Goal: Task Accomplishment & Management: Manage account settings

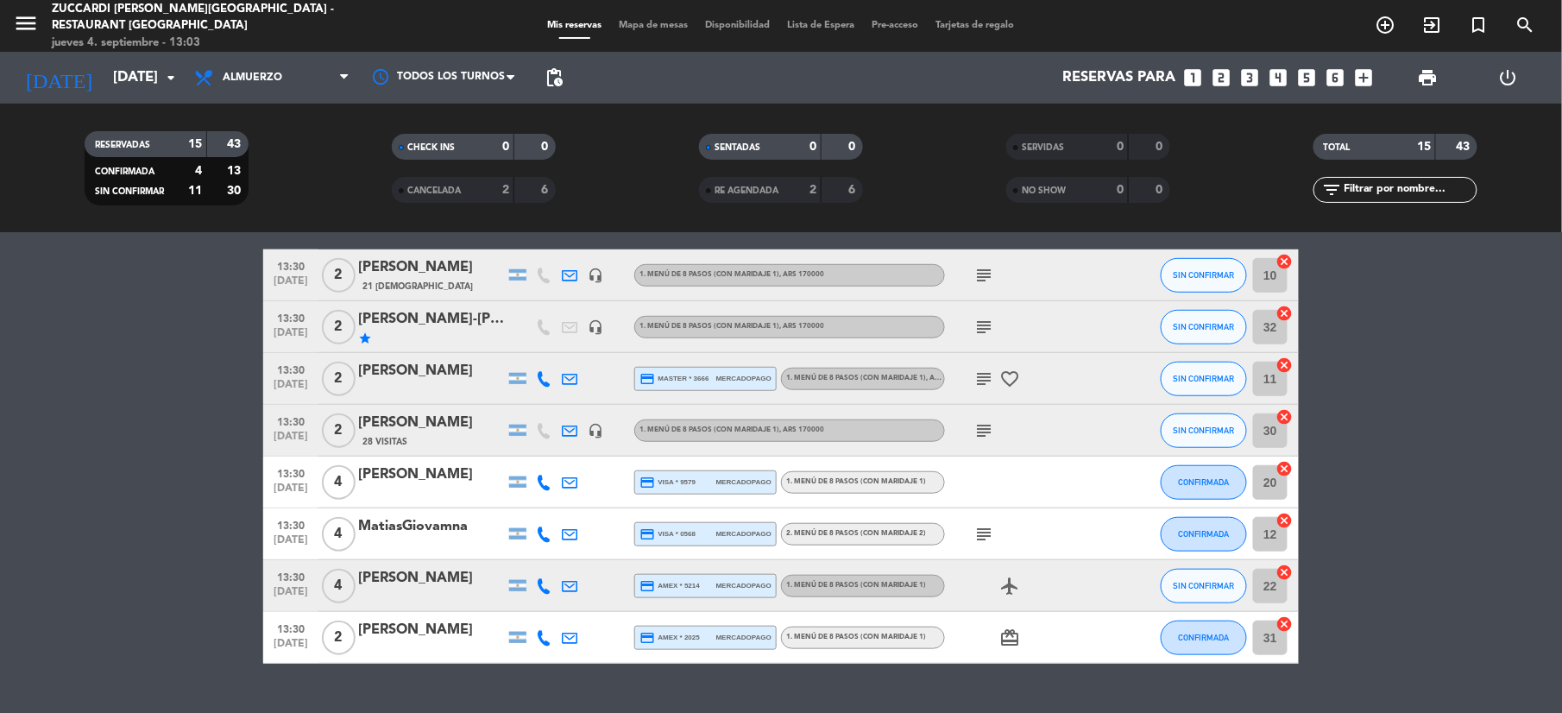
scroll to position [485, 0]
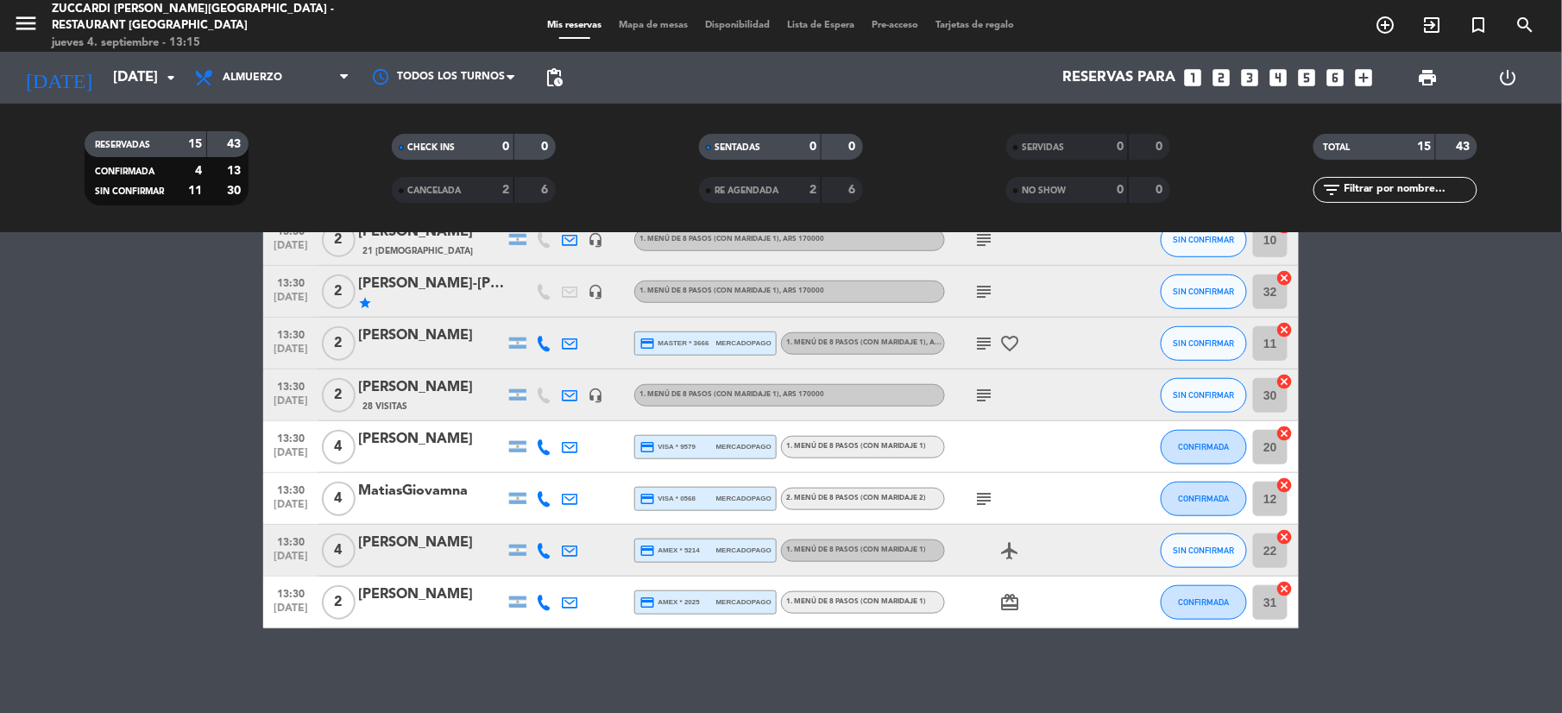
click at [405, 609] on div at bounding box center [431, 614] width 147 height 14
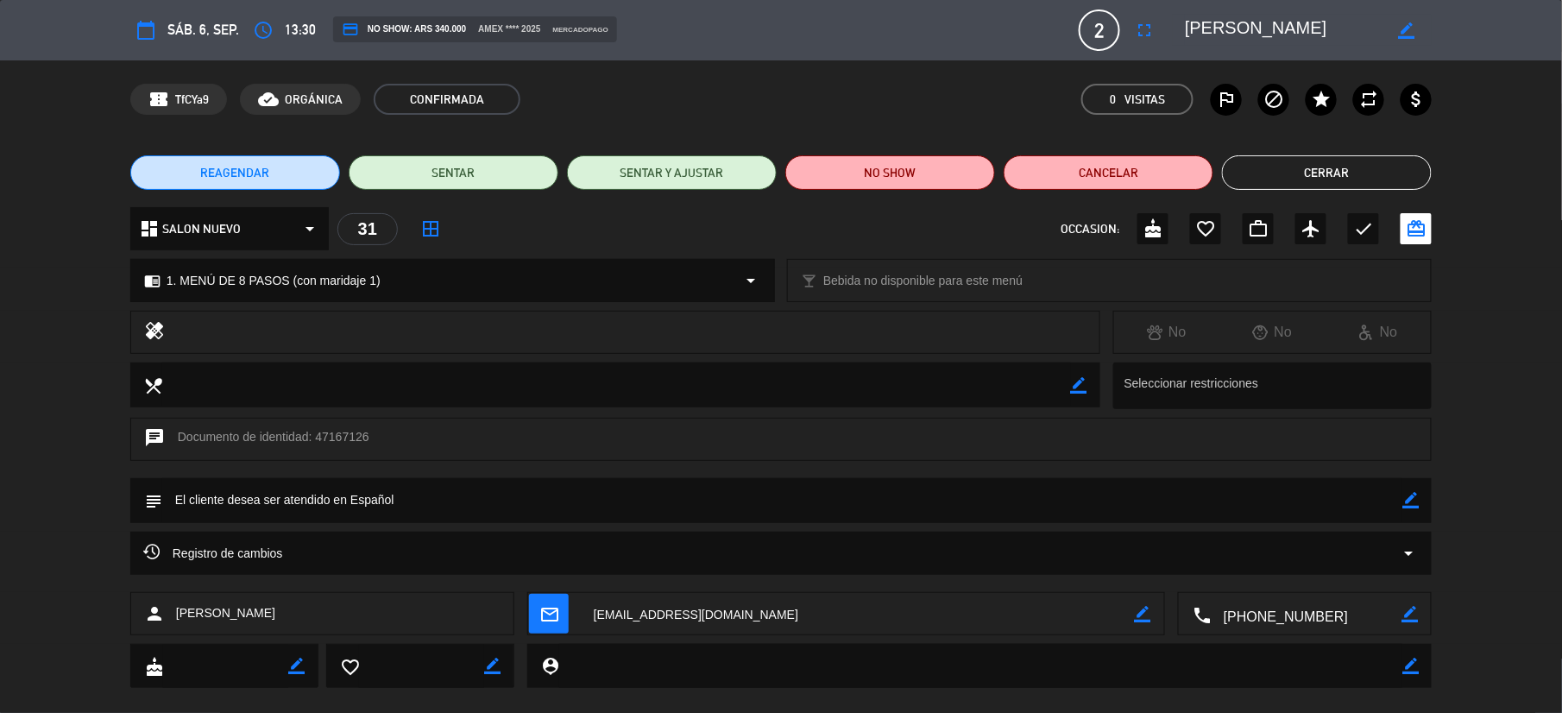
click at [1260, 177] on button "Cerrar" at bounding box center [1327, 172] width 210 height 35
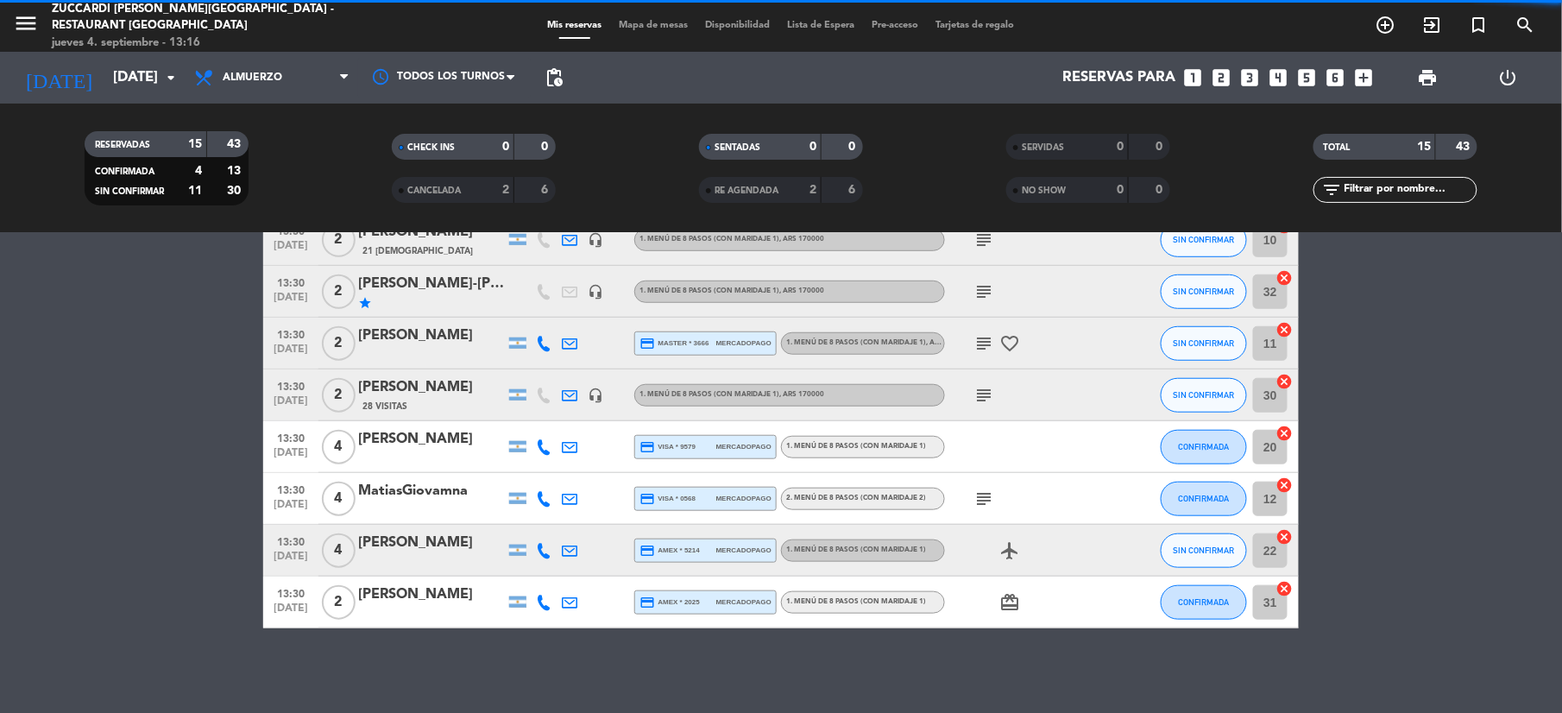
click at [411, 558] on div at bounding box center [431, 562] width 147 height 14
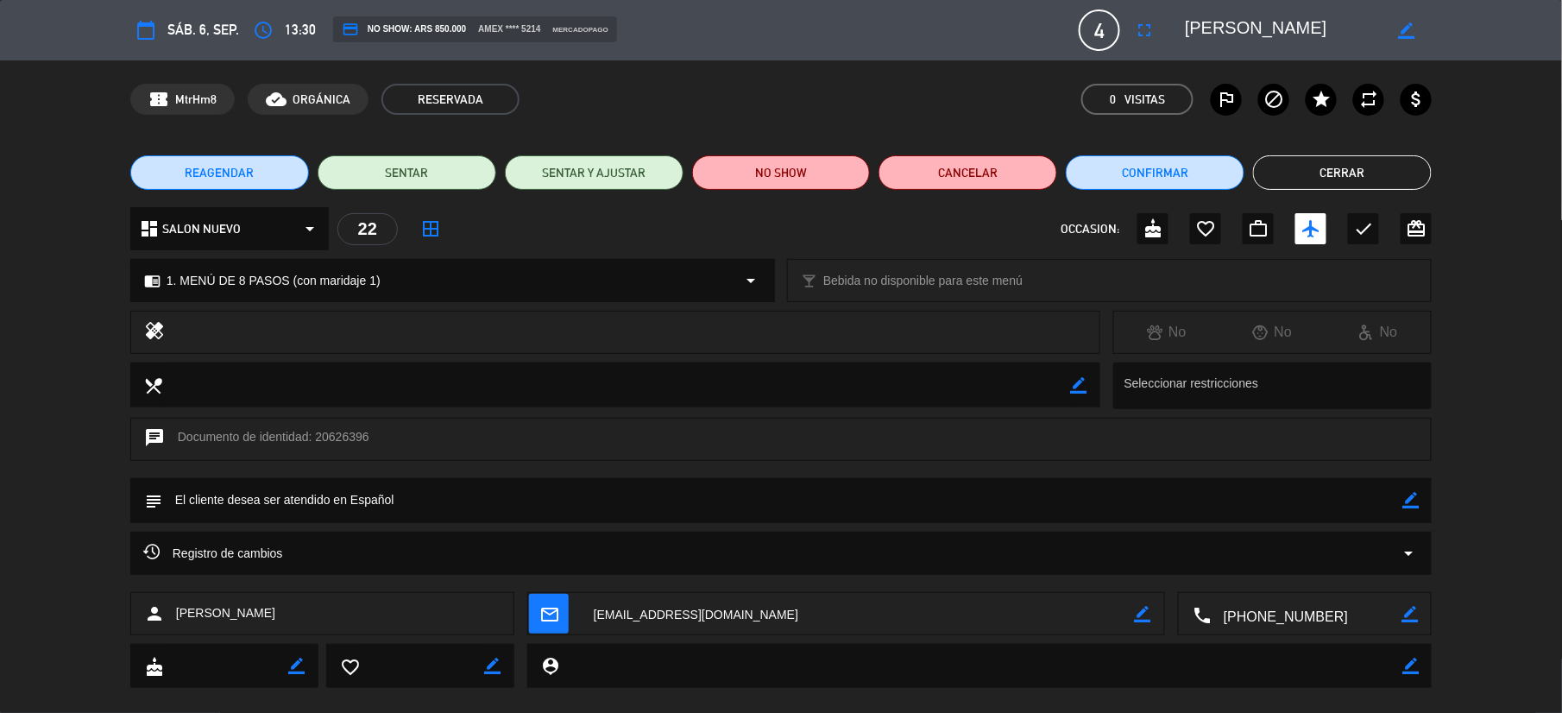
click at [1303, 618] on textarea at bounding box center [1306, 614] width 191 height 43
drag, startPoint x: 1302, startPoint y: 36, endPoint x: 1125, endPoint y: 29, distance: 177.1
click at [1125, 29] on div "calendar_today sáb. 6, sep. access_time 13:30 credit_card NO SHOW: ARS 850.000 …" at bounding box center [780, 29] width 1301 height 41
click at [1301, 163] on button "Cerrar" at bounding box center [1342, 172] width 179 height 35
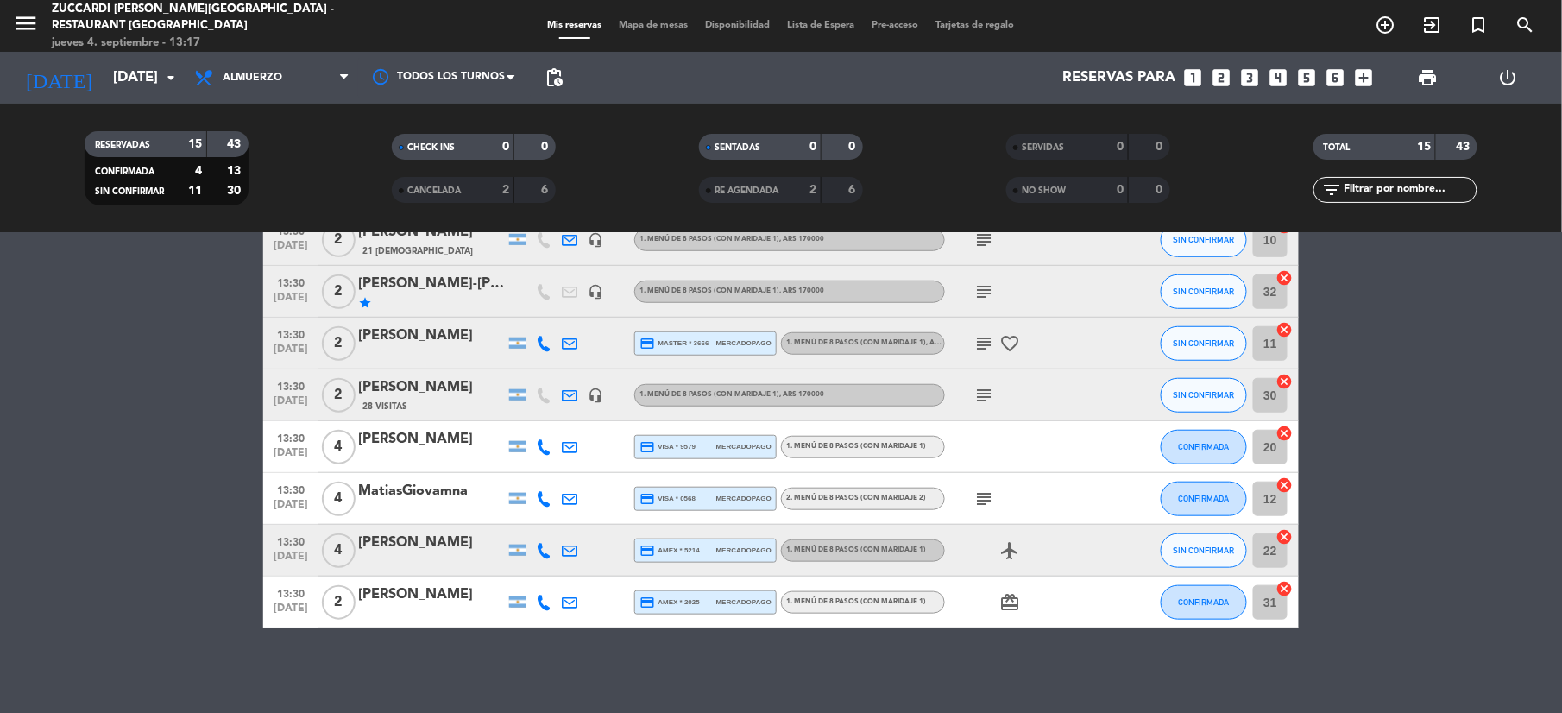
click at [425, 501] on div "MatiasGiovamna" at bounding box center [431, 491] width 147 height 22
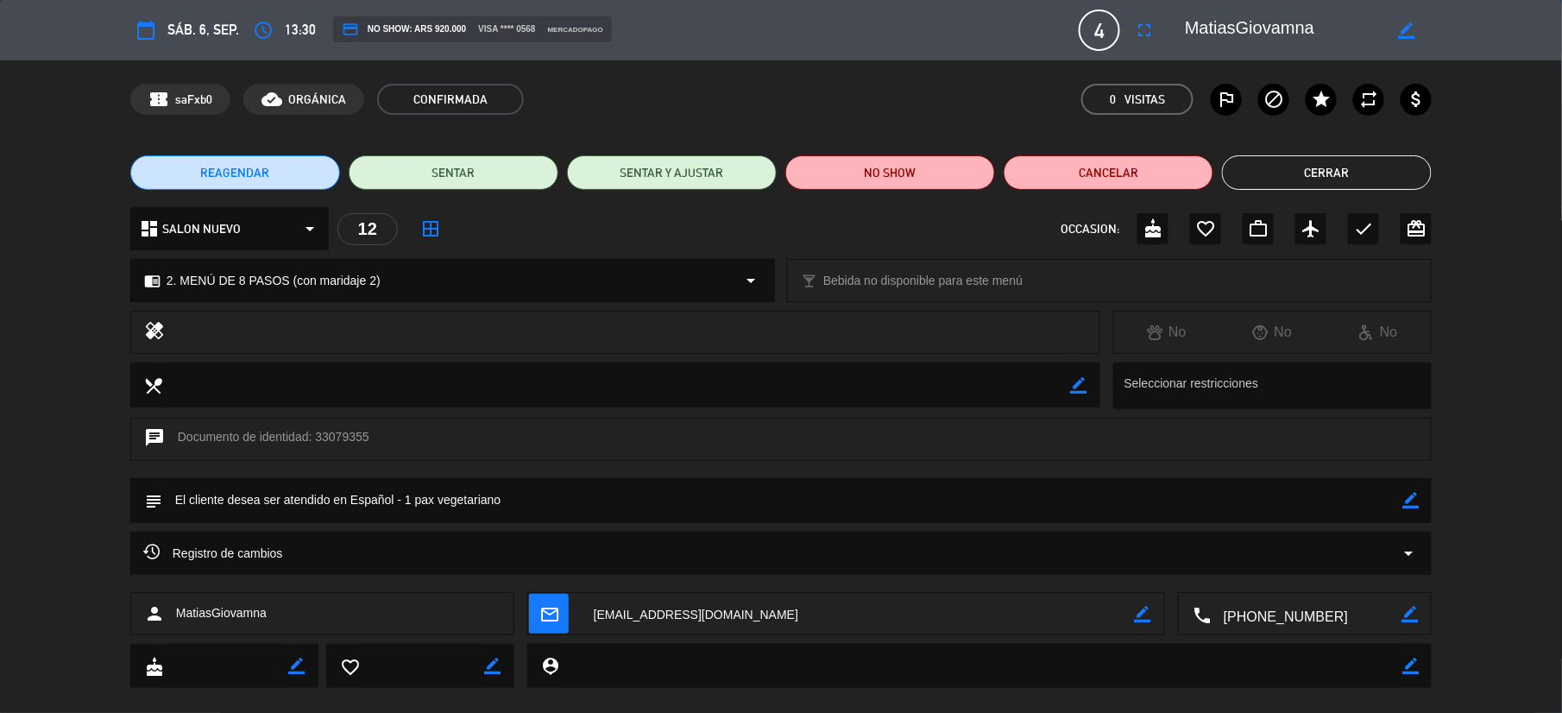
click at [1269, 615] on textarea at bounding box center [1306, 614] width 191 height 43
drag, startPoint x: 1179, startPoint y: -3, endPoint x: 1129, endPoint y: -6, distance: 50.1
click at [1129, 0] on html "close × Zuccardi [PERSON_NAME][GEOGRAPHIC_DATA] - Restaurant Piedra Infinita × …" at bounding box center [781, 356] width 1562 height 713
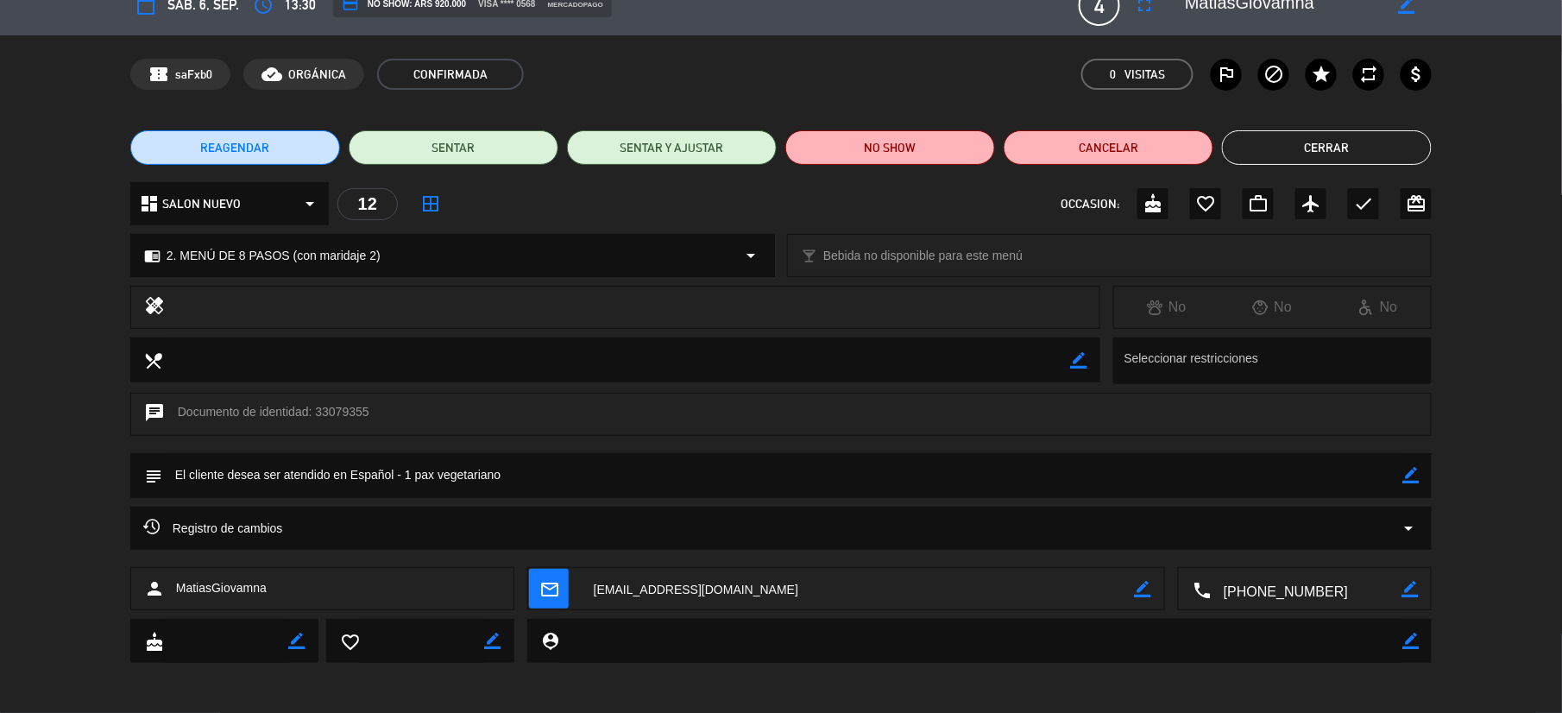
scroll to position [0, 0]
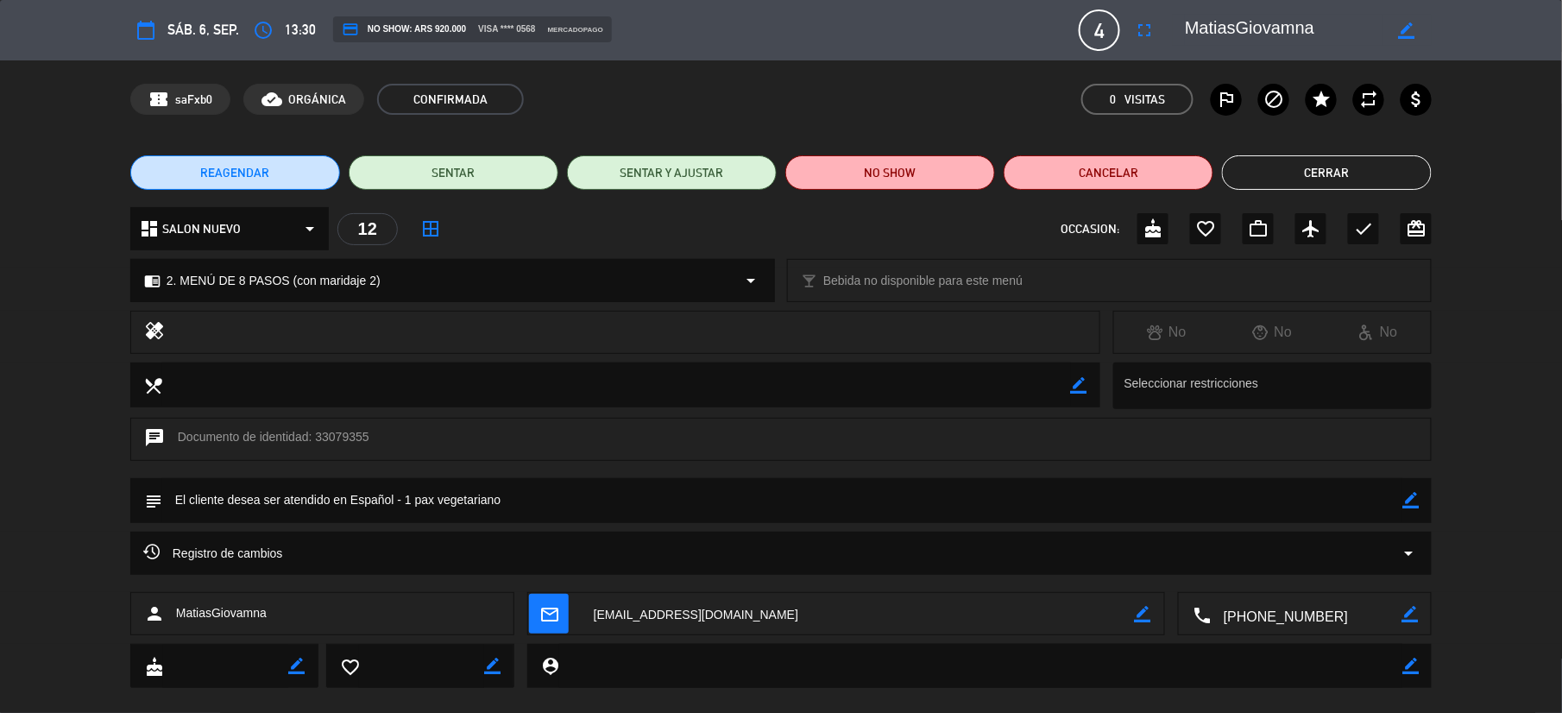
click at [1277, 174] on button "Cerrar" at bounding box center [1327, 172] width 210 height 35
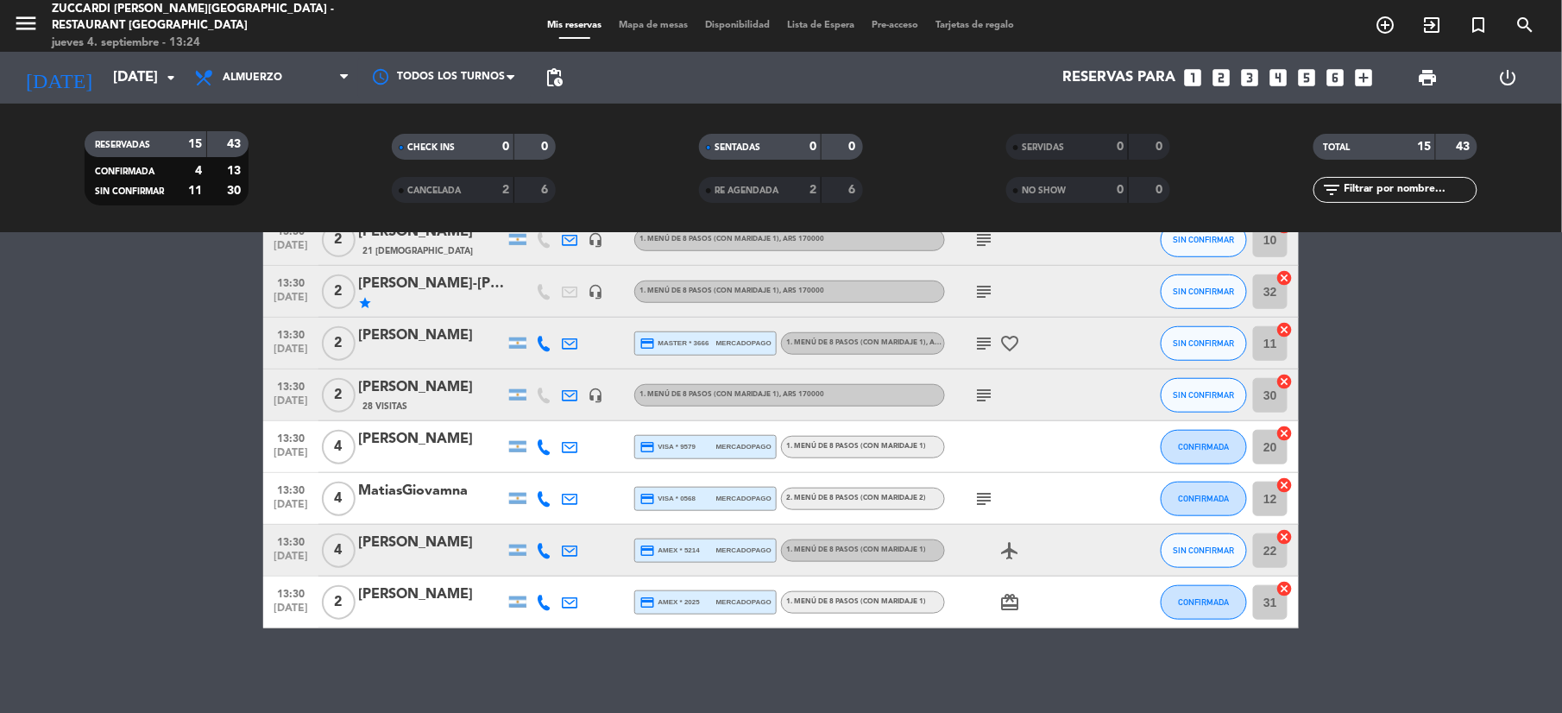
click at [438, 452] on div at bounding box center [431, 458] width 147 height 14
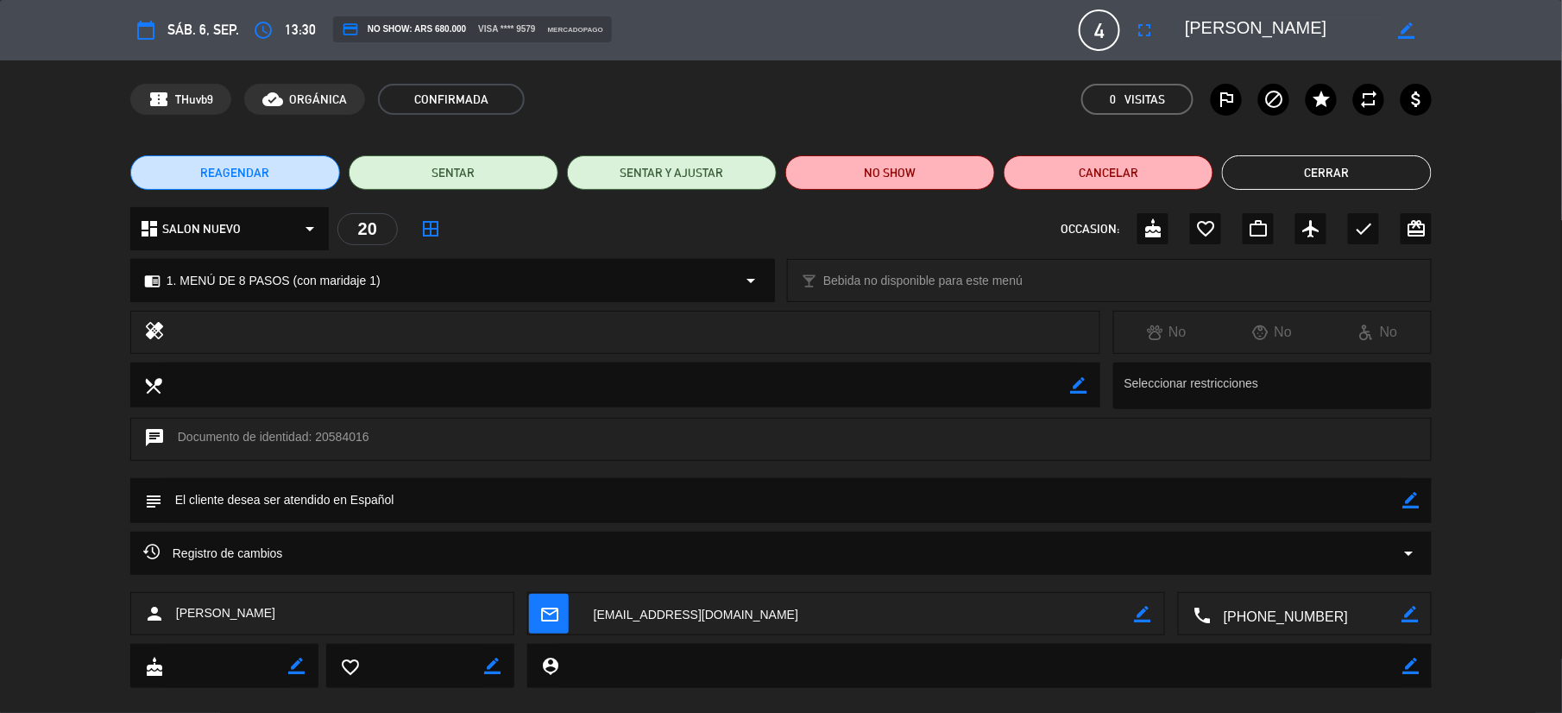
click at [1286, 622] on textarea at bounding box center [1306, 614] width 191 height 43
drag, startPoint x: 1308, startPoint y: 17, endPoint x: 948, endPoint y: -57, distance: 368.3
click at [948, 0] on html "close × Zuccardi [PERSON_NAME][GEOGRAPHIC_DATA] - Restaurant Piedra Infinita × …" at bounding box center [781, 356] width 1562 height 713
click at [1327, 180] on button "Cerrar" at bounding box center [1327, 172] width 210 height 35
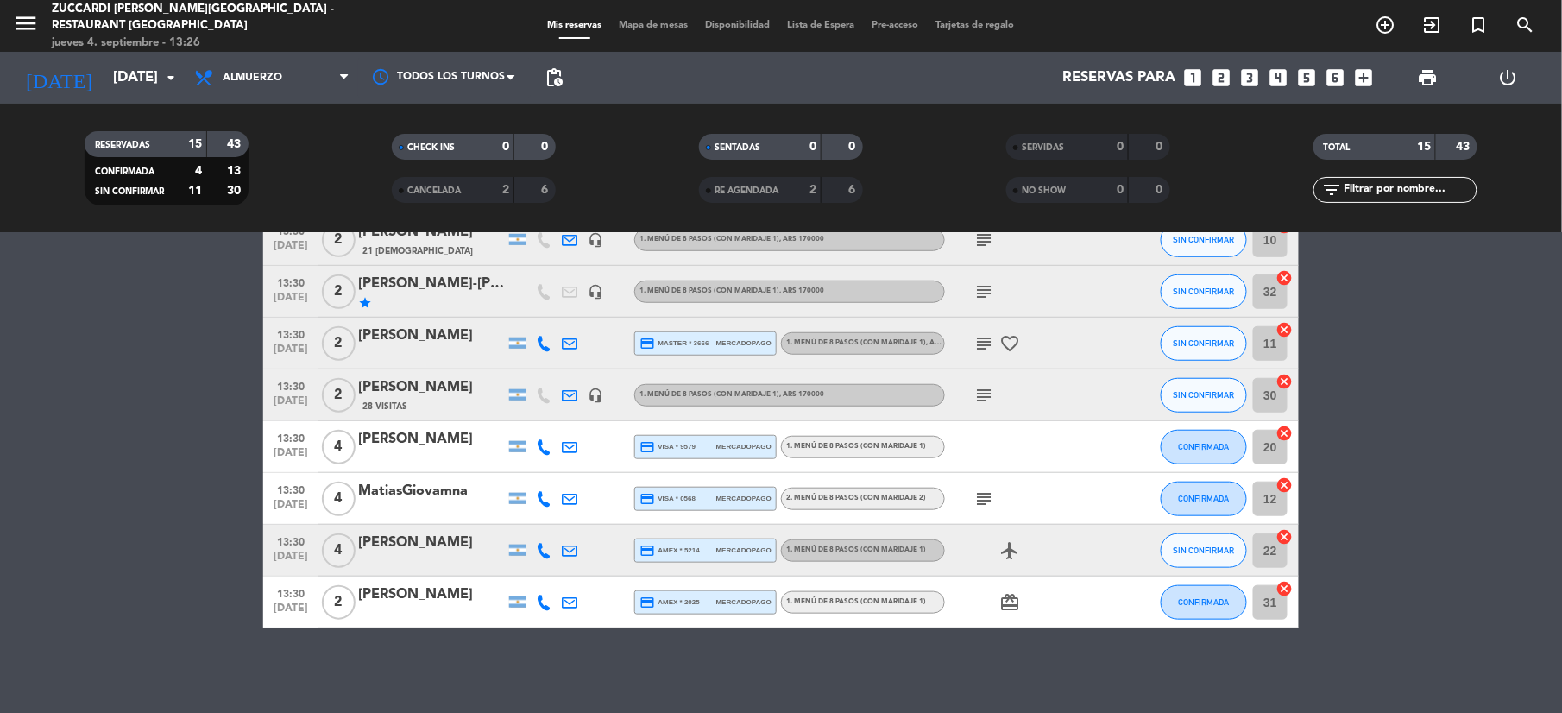
click at [447, 408] on div "28 Visitas" at bounding box center [431, 406] width 147 height 15
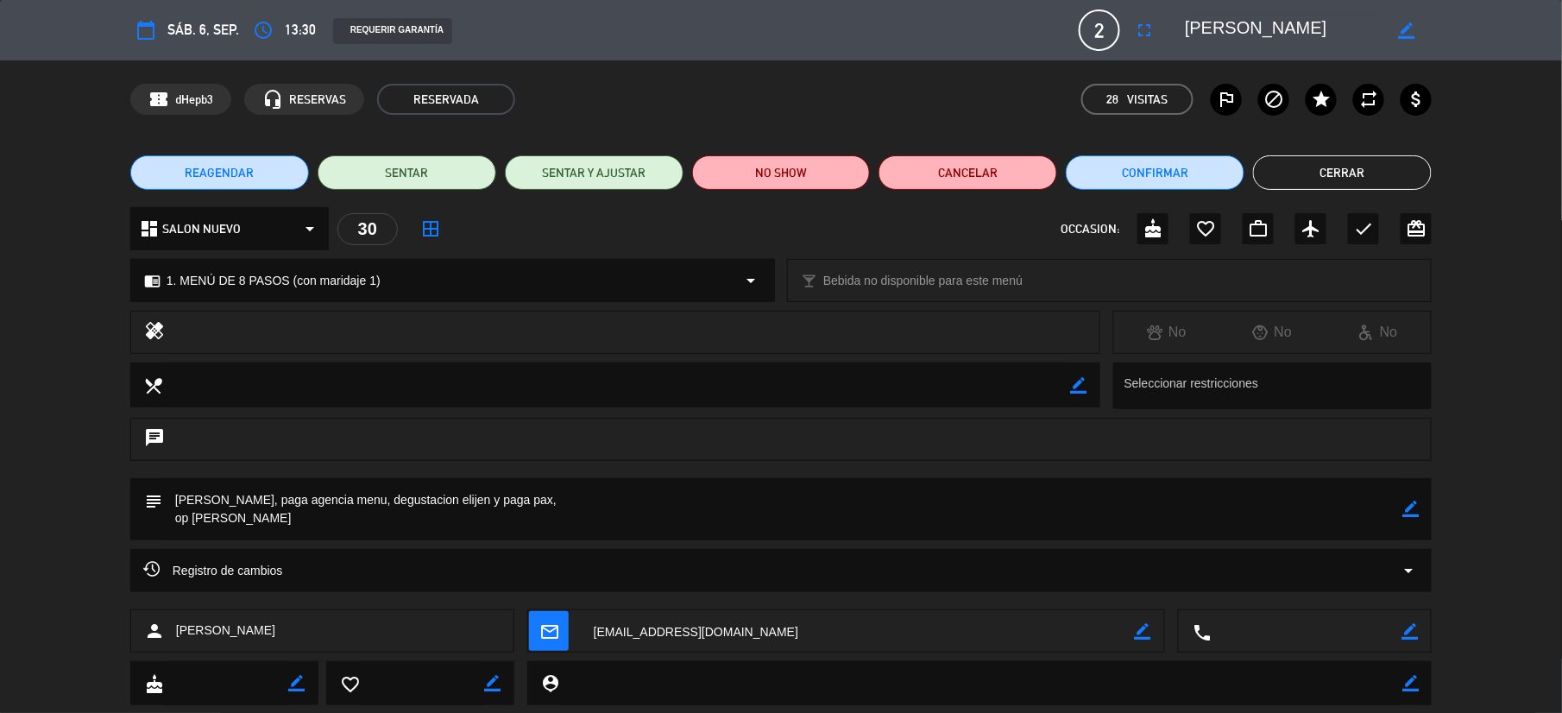
click at [1346, 166] on button "Cerrar" at bounding box center [1342, 172] width 179 height 35
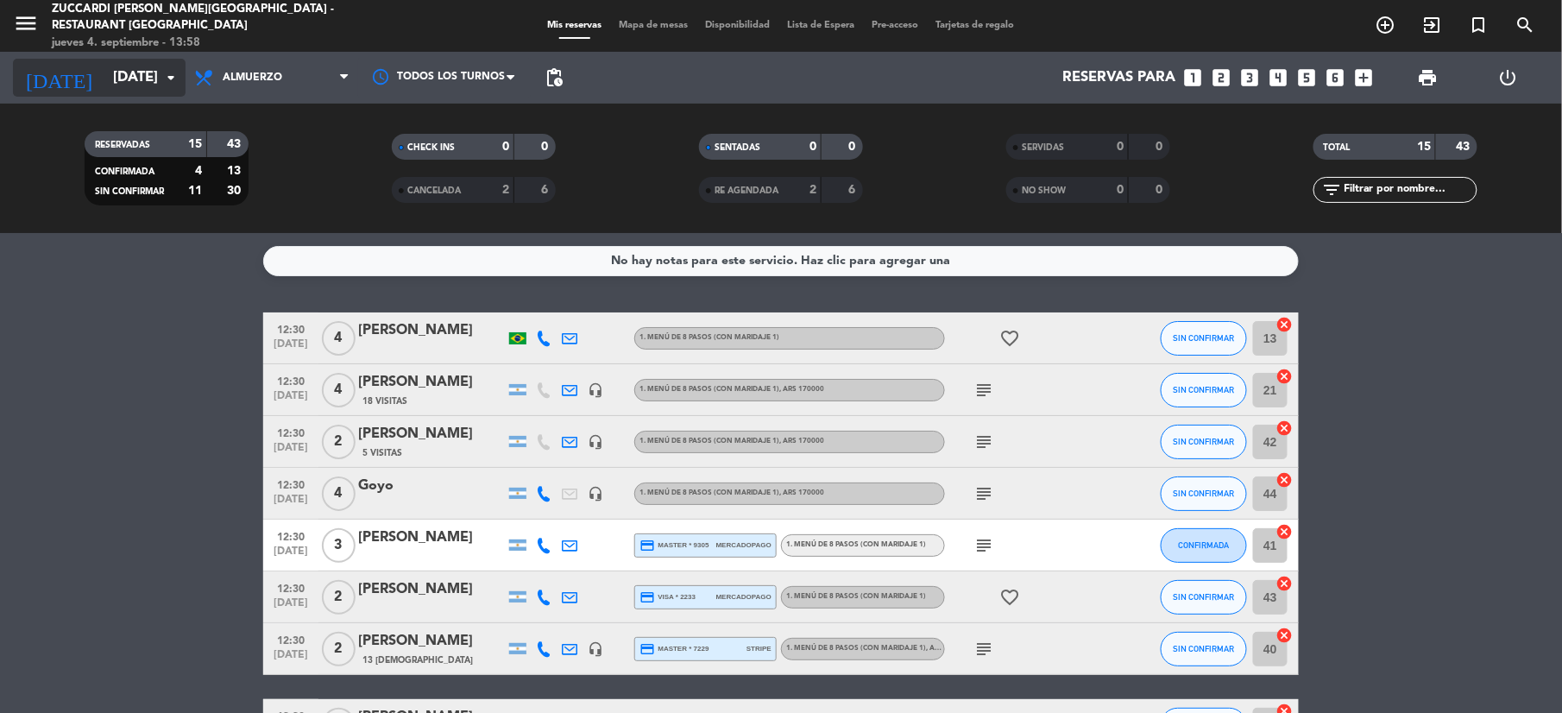
click at [104, 66] on input "[DATE]" at bounding box center [197, 78] width 186 height 34
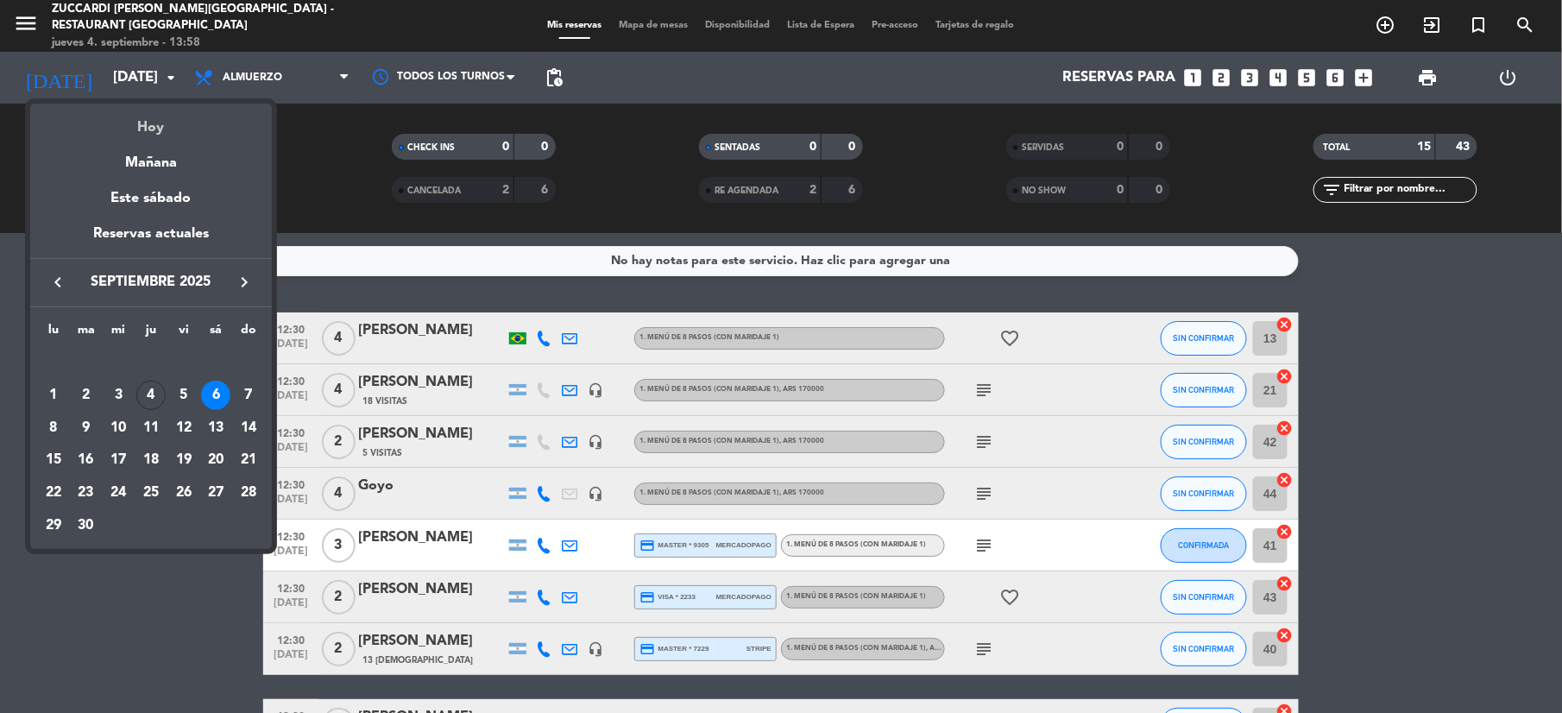
click at [167, 128] on div "Hoy" at bounding box center [151, 121] width 242 height 35
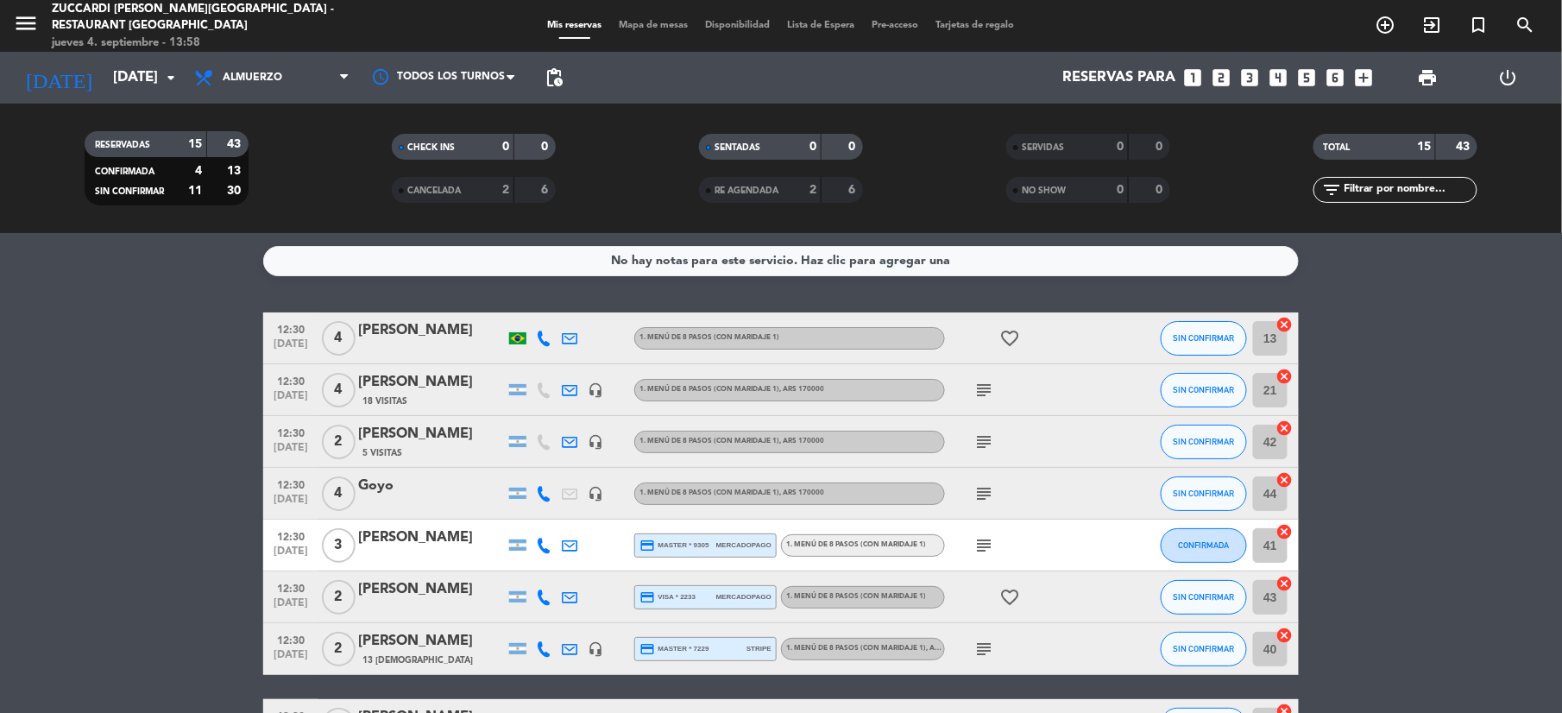
type input "[DEMOGRAPHIC_DATA][DATE]"
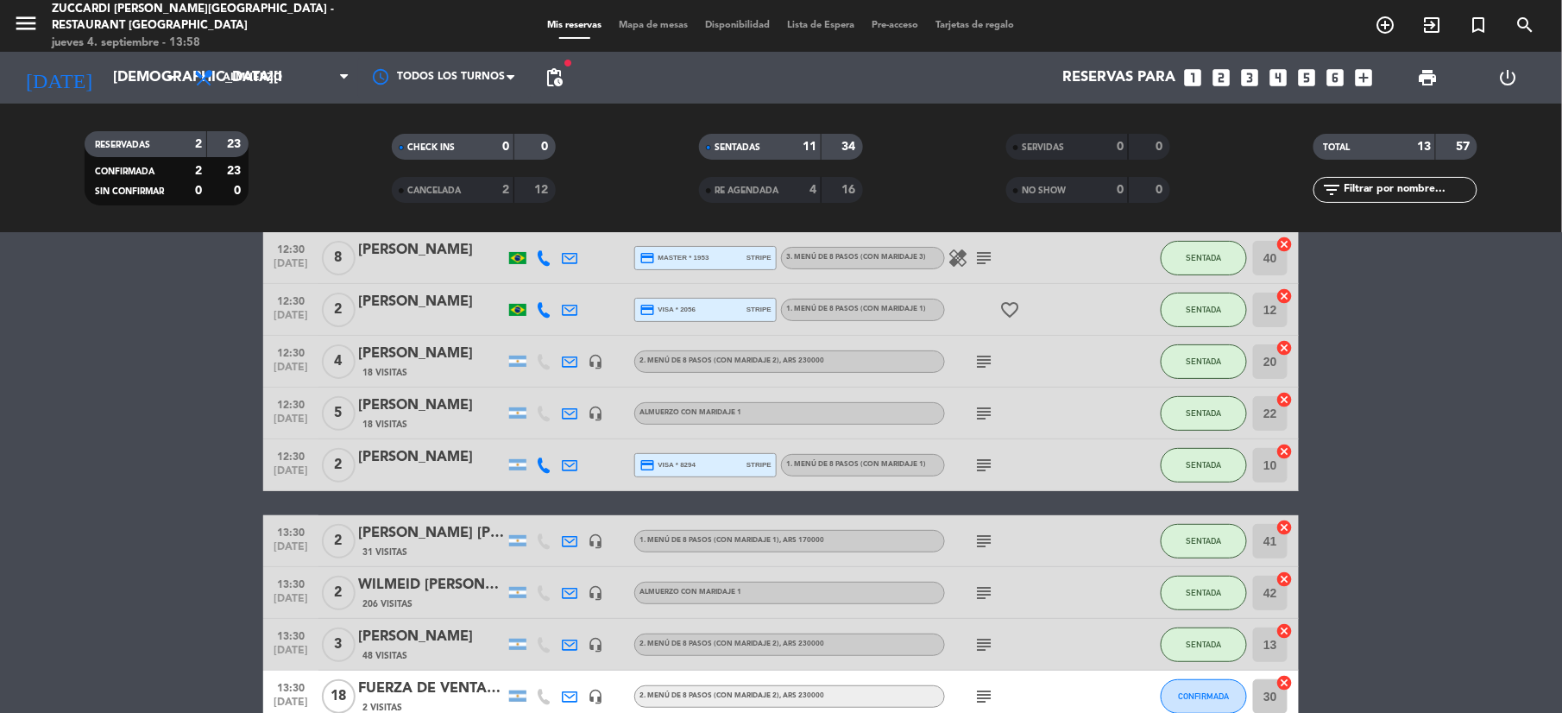
scroll to position [381, 0]
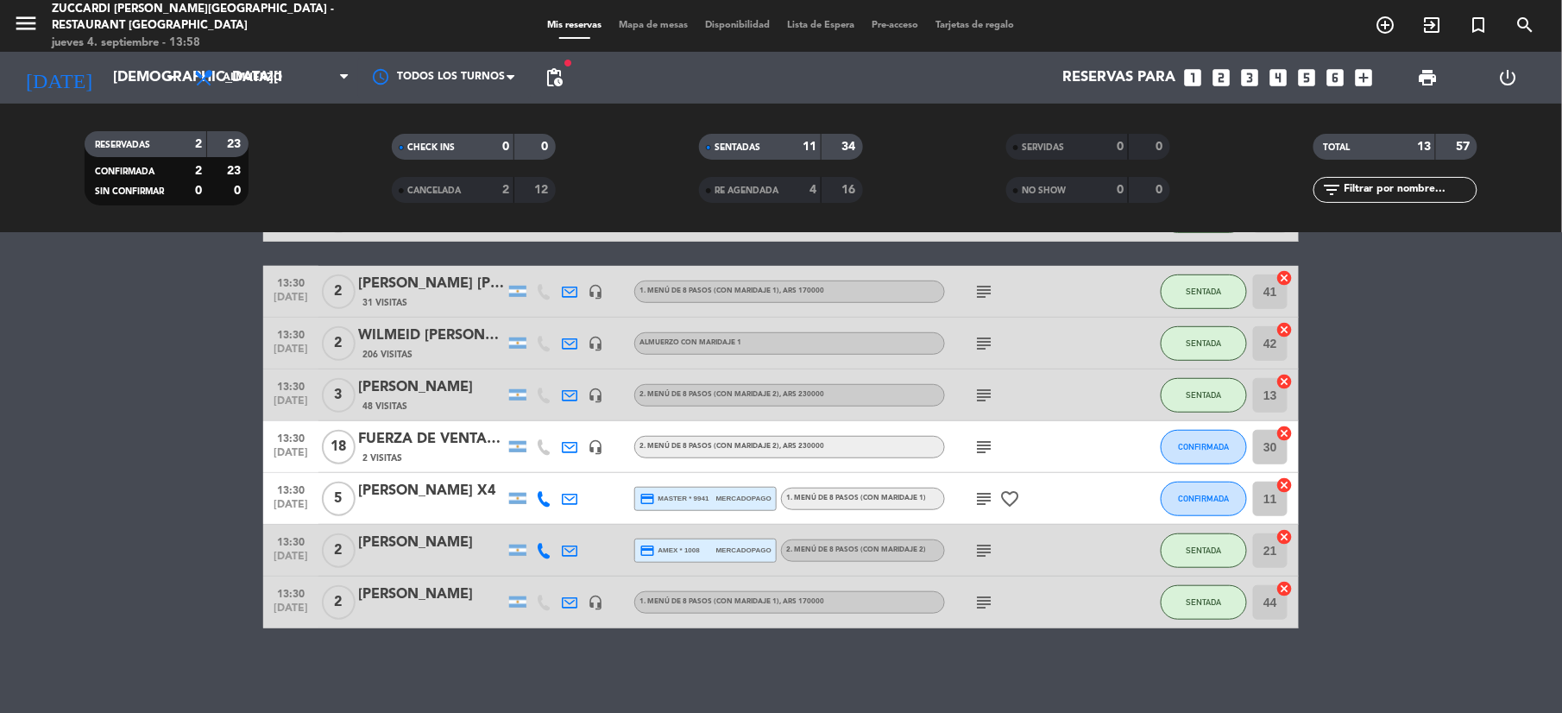
click at [397, 492] on div "[PERSON_NAME] X4" at bounding box center [431, 491] width 147 height 22
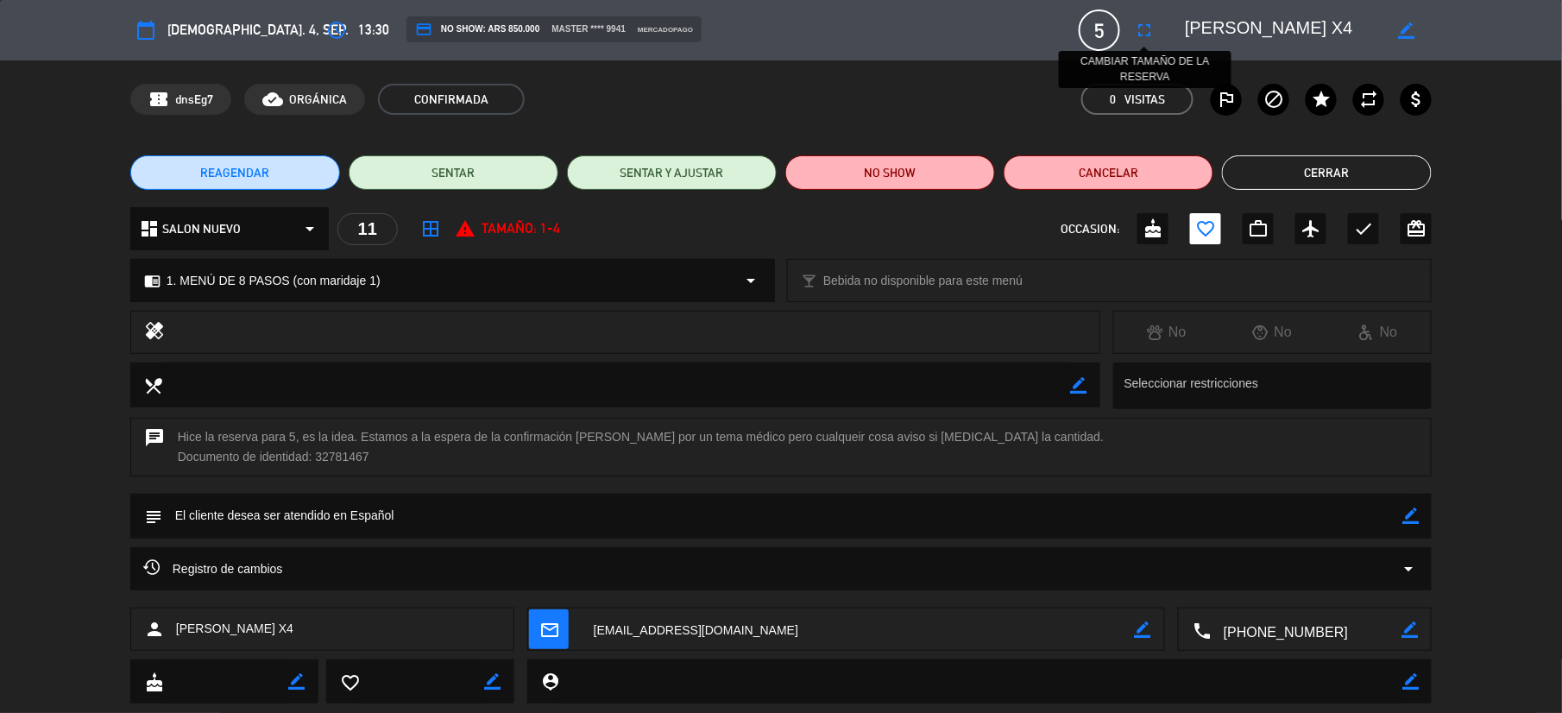
click at [1144, 28] on icon "fullscreen" at bounding box center [1144, 30] width 21 height 21
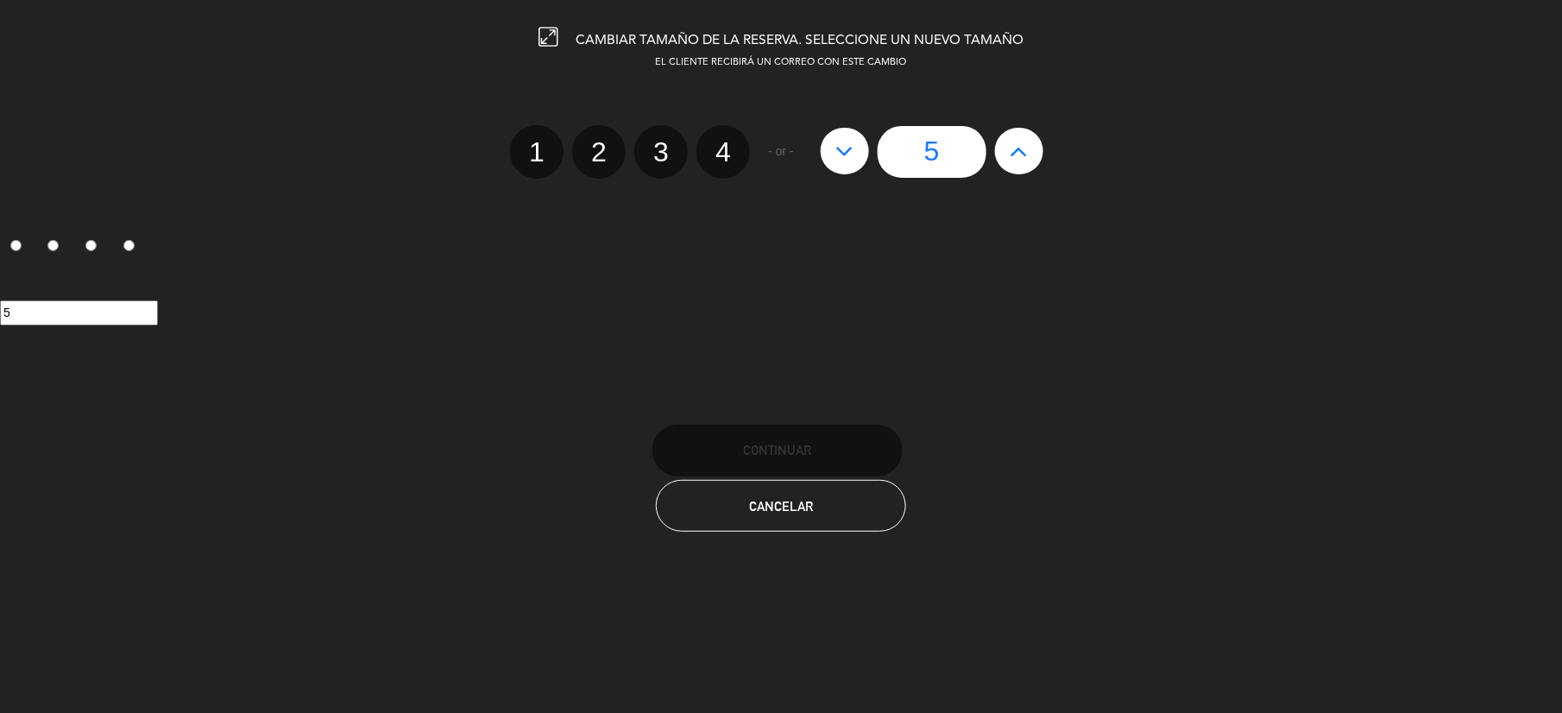
click at [860, 146] on button at bounding box center [845, 151] width 48 height 47
click at [842, 157] on icon at bounding box center [844, 151] width 18 height 28
click at [711, 155] on label "4" at bounding box center [723, 152] width 54 height 54
click at [715, 142] on input "4" at bounding box center [720, 136] width 11 height 11
radio input "true"
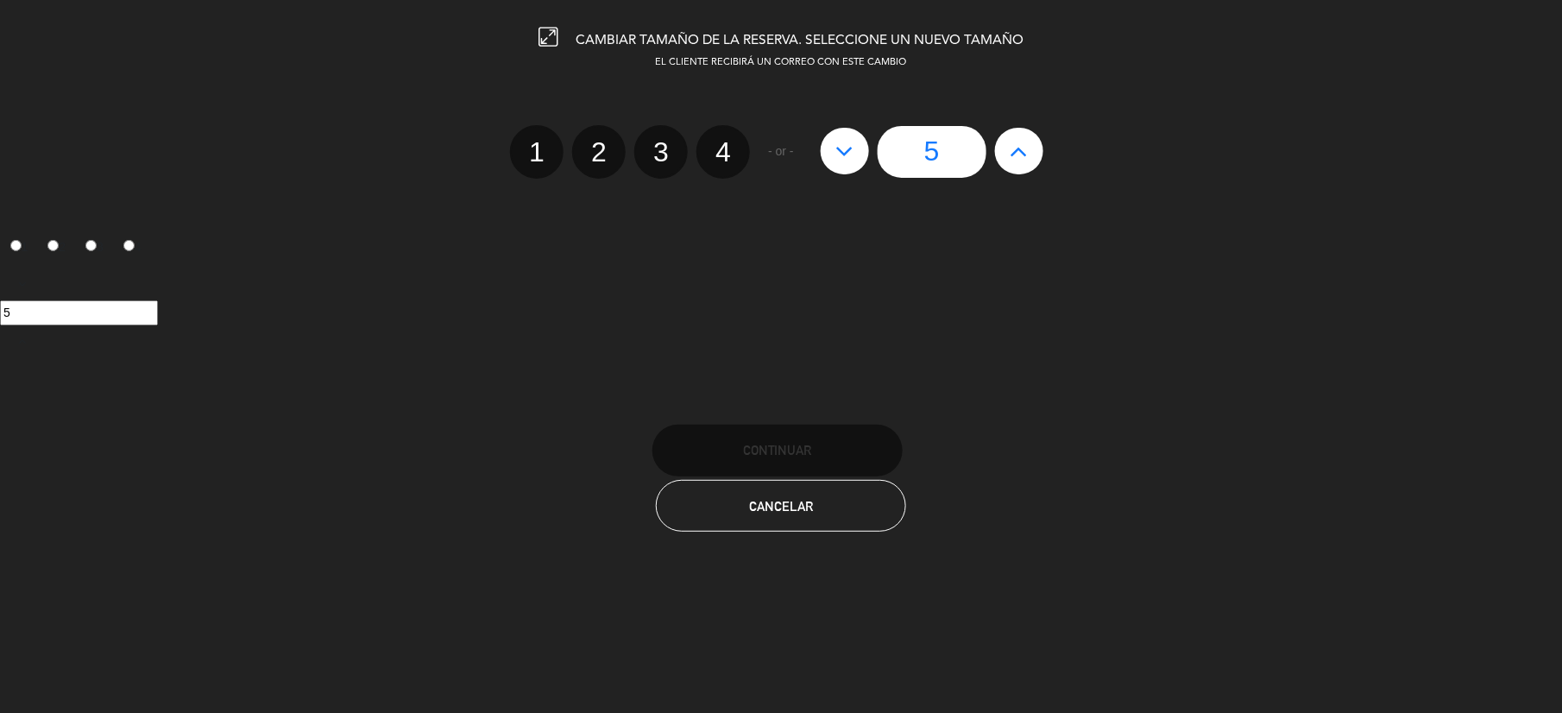
radio input "false"
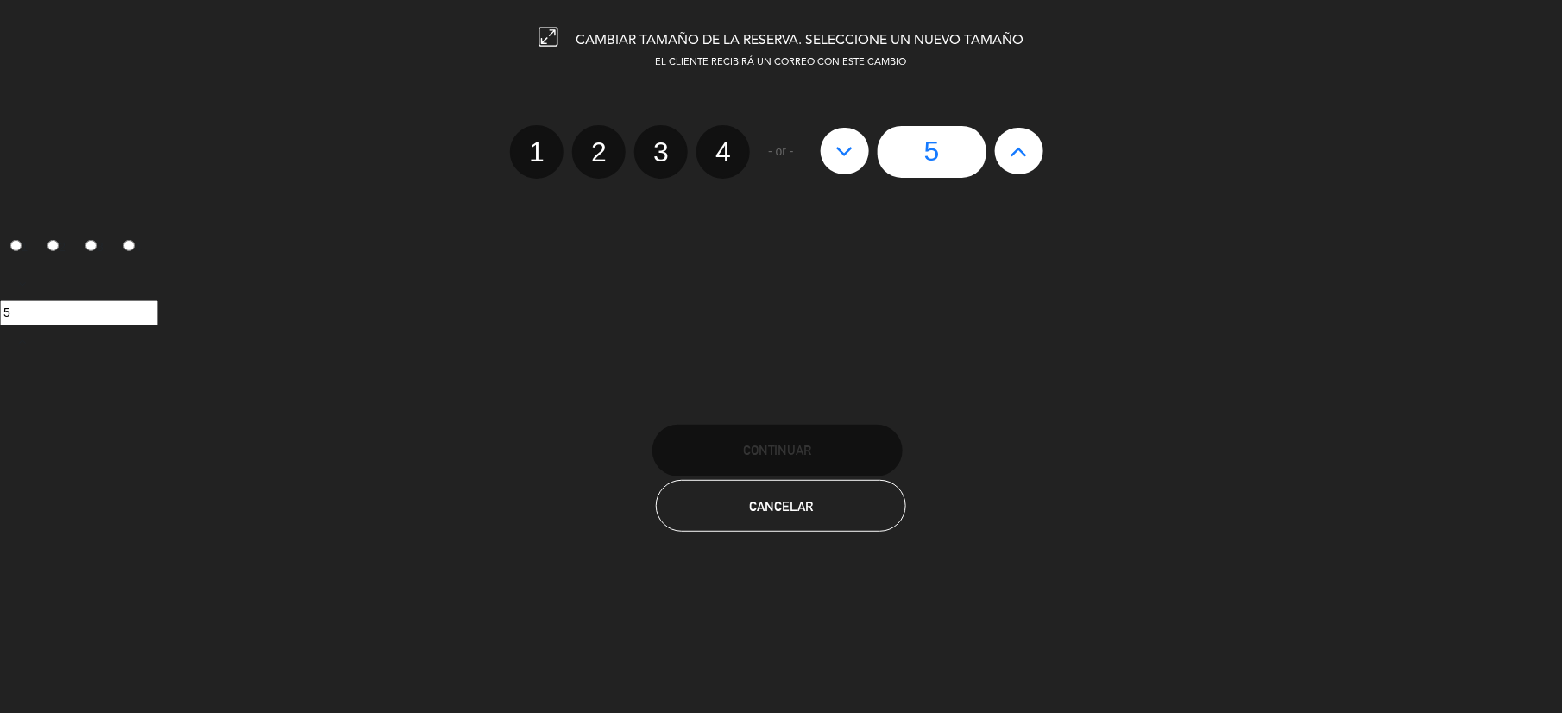
radio input "false"
radio input "true"
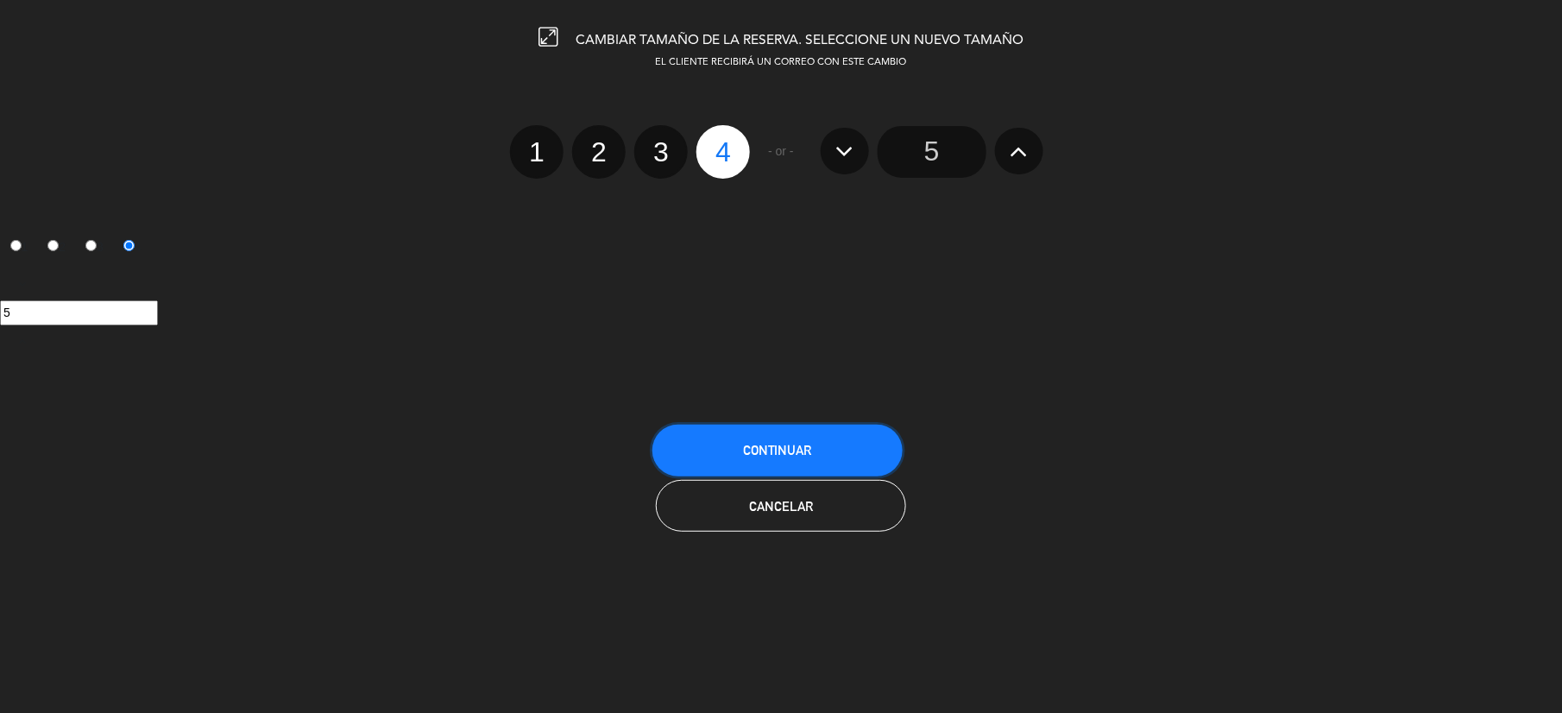
click at [777, 439] on button "Continuar" at bounding box center [777, 451] width 250 height 52
click at [844, 523] on button "Cancelar" at bounding box center [781, 506] width 250 height 52
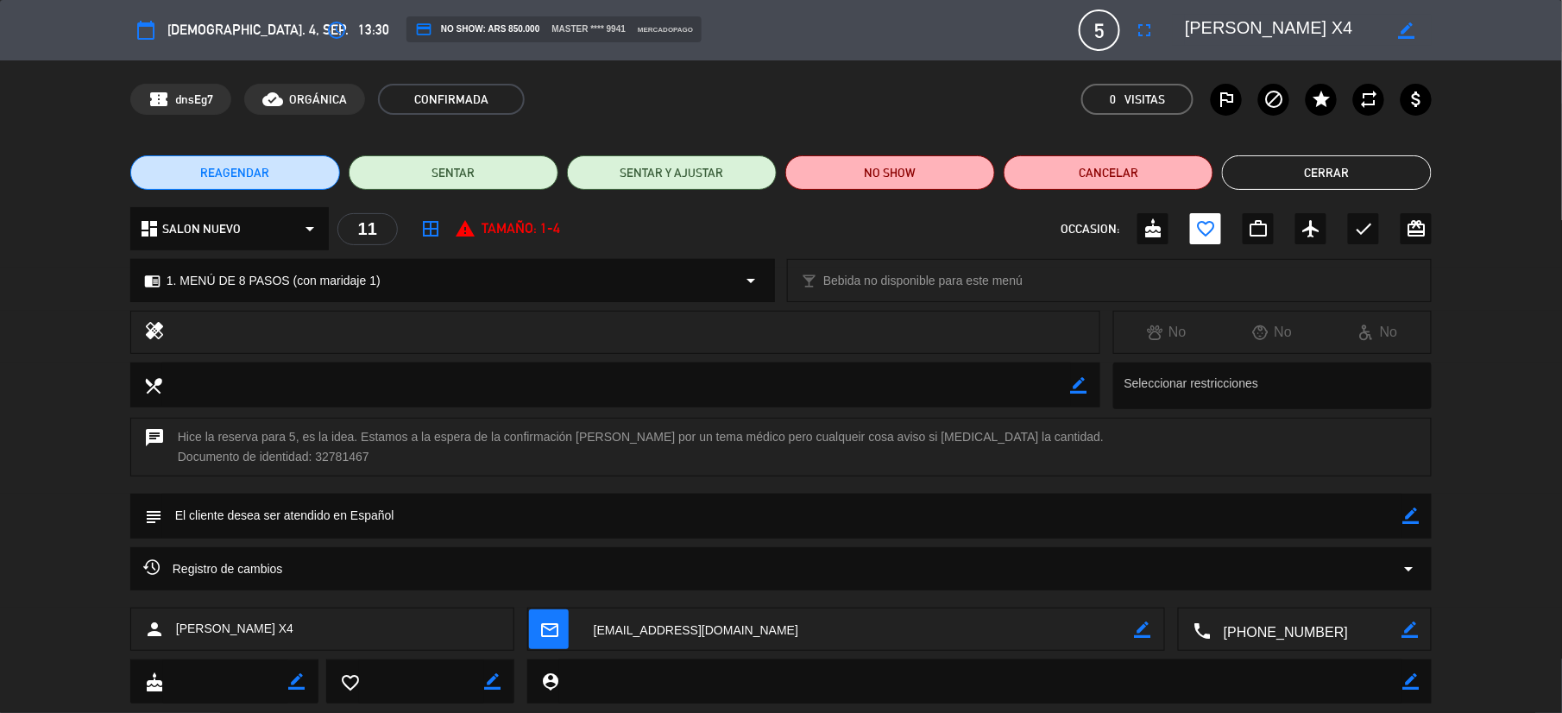
click at [1322, 176] on button "Cerrar" at bounding box center [1327, 172] width 210 height 35
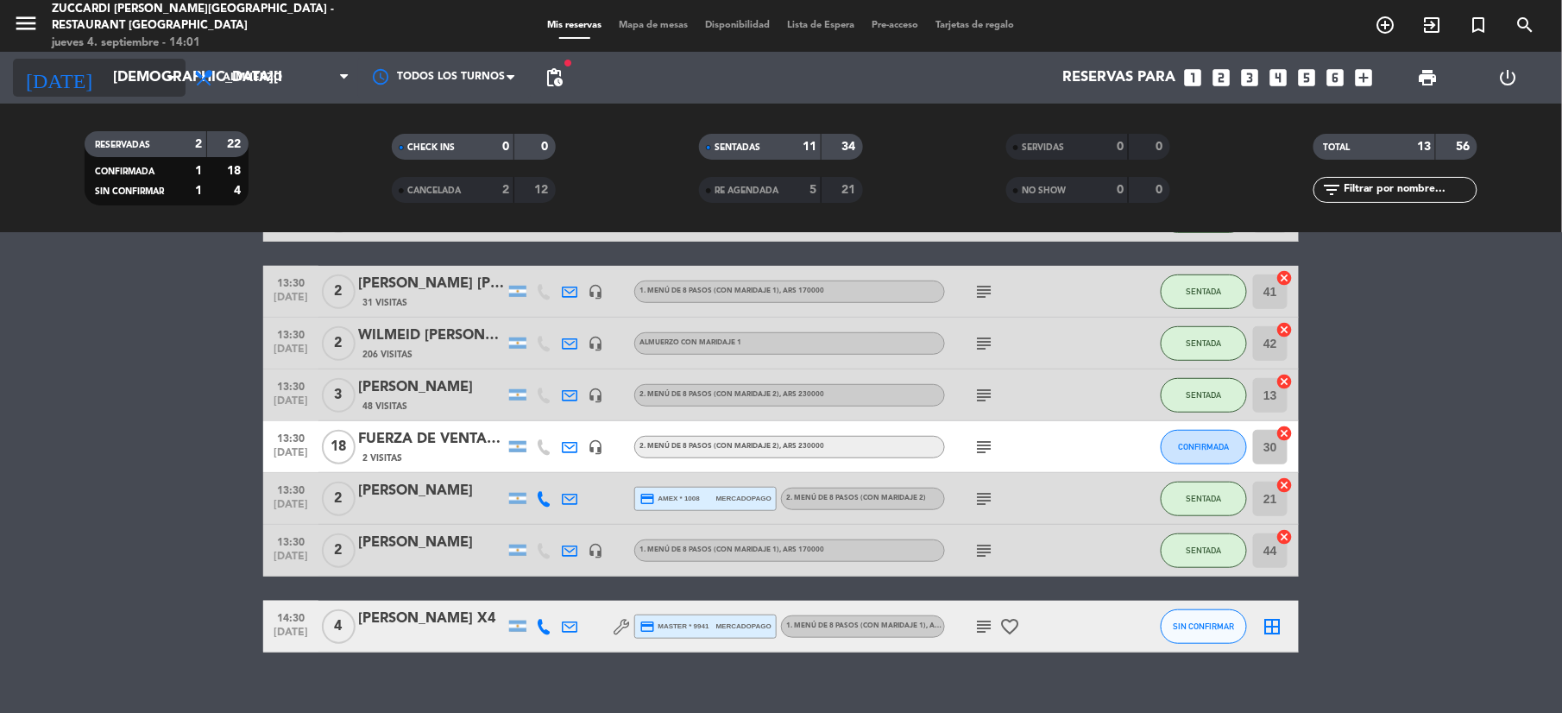
click at [105, 86] on input "[DEMOGRAPHIC_DATA][DATE]" at bounding box center [197, 78] width 186 height 34
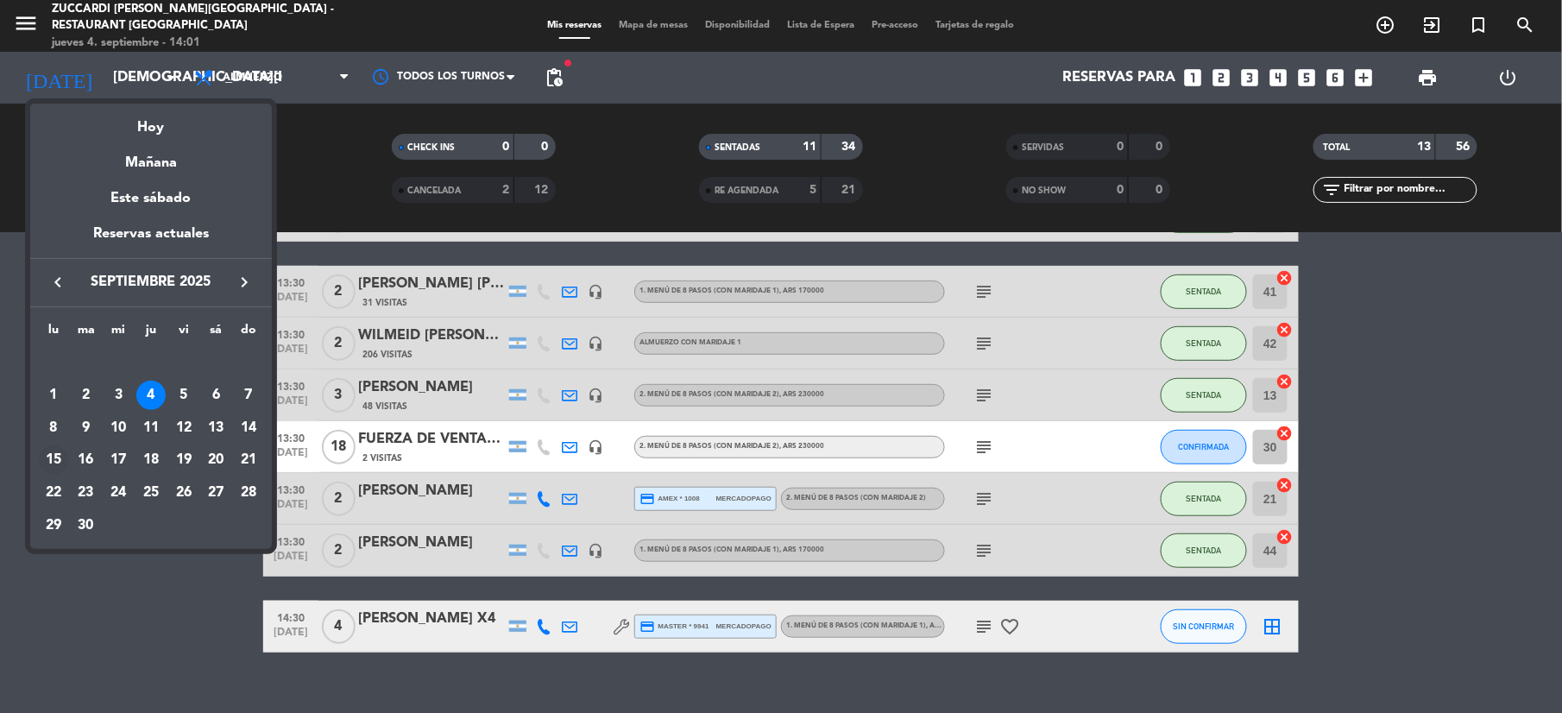
click at [50, 459] on div "15" at bounding box center [53, 459] width 29 height 29
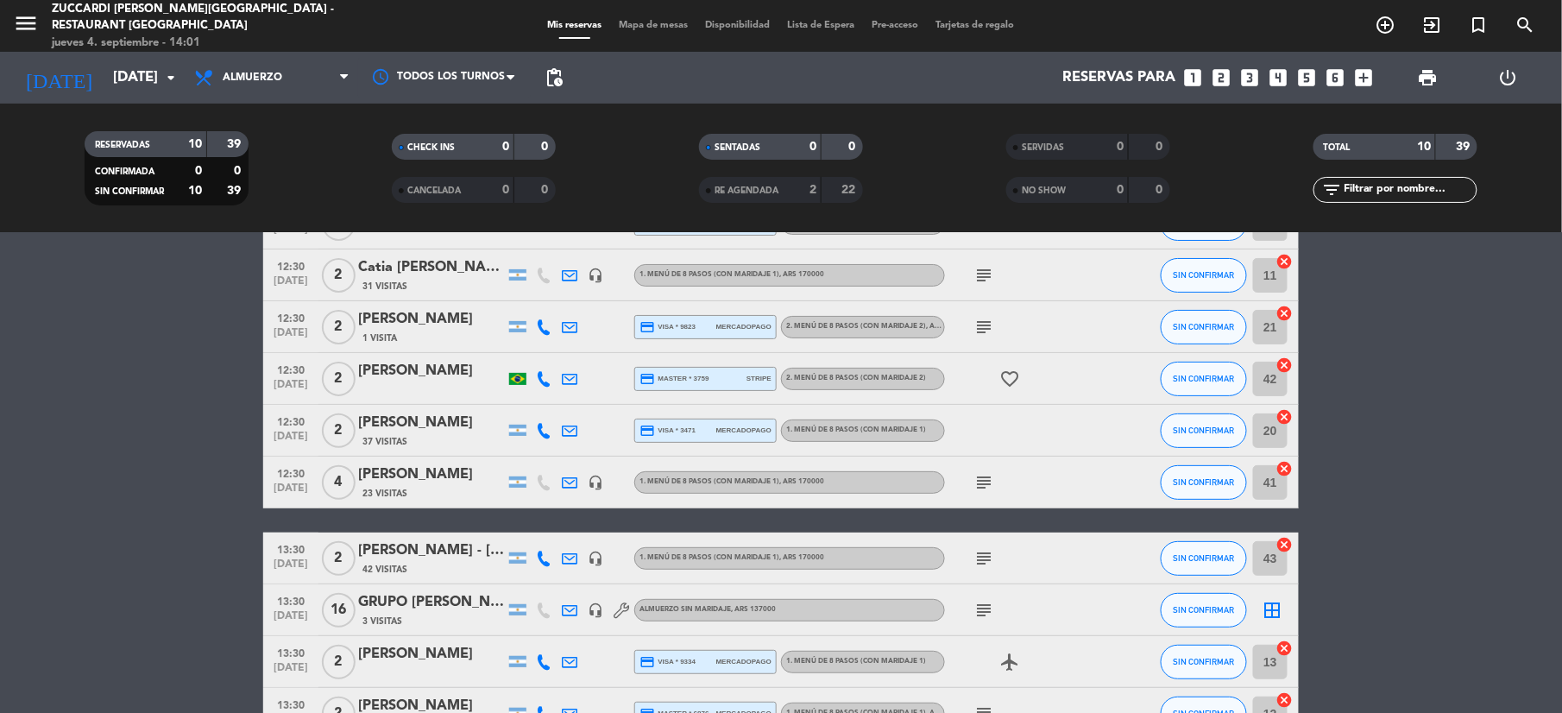
scroll to position [226, 0]
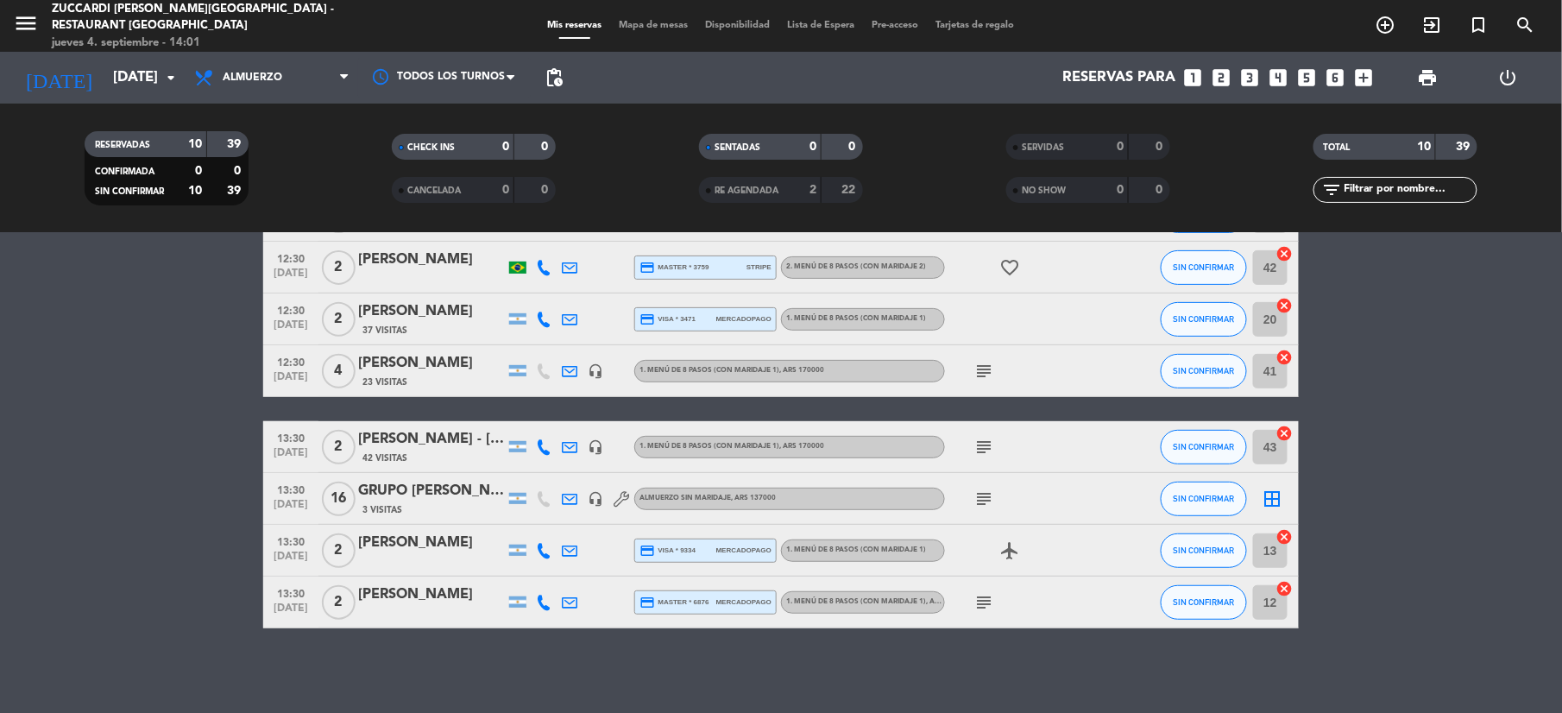
click at [445, 488] on div "GRUPO [PERSON_NAME]" at bounding box center [431, 491] width 147 height 22
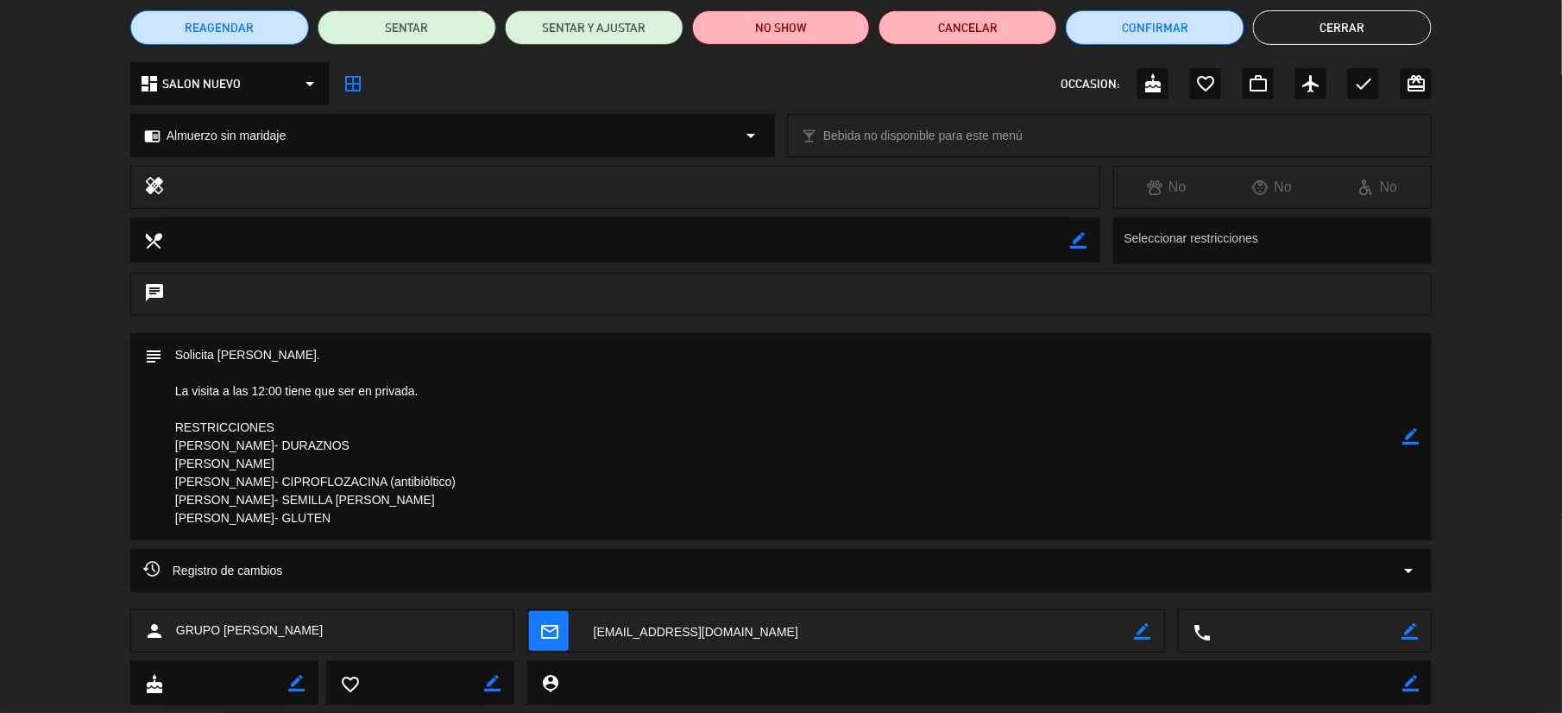
scroll to position [0, 0]
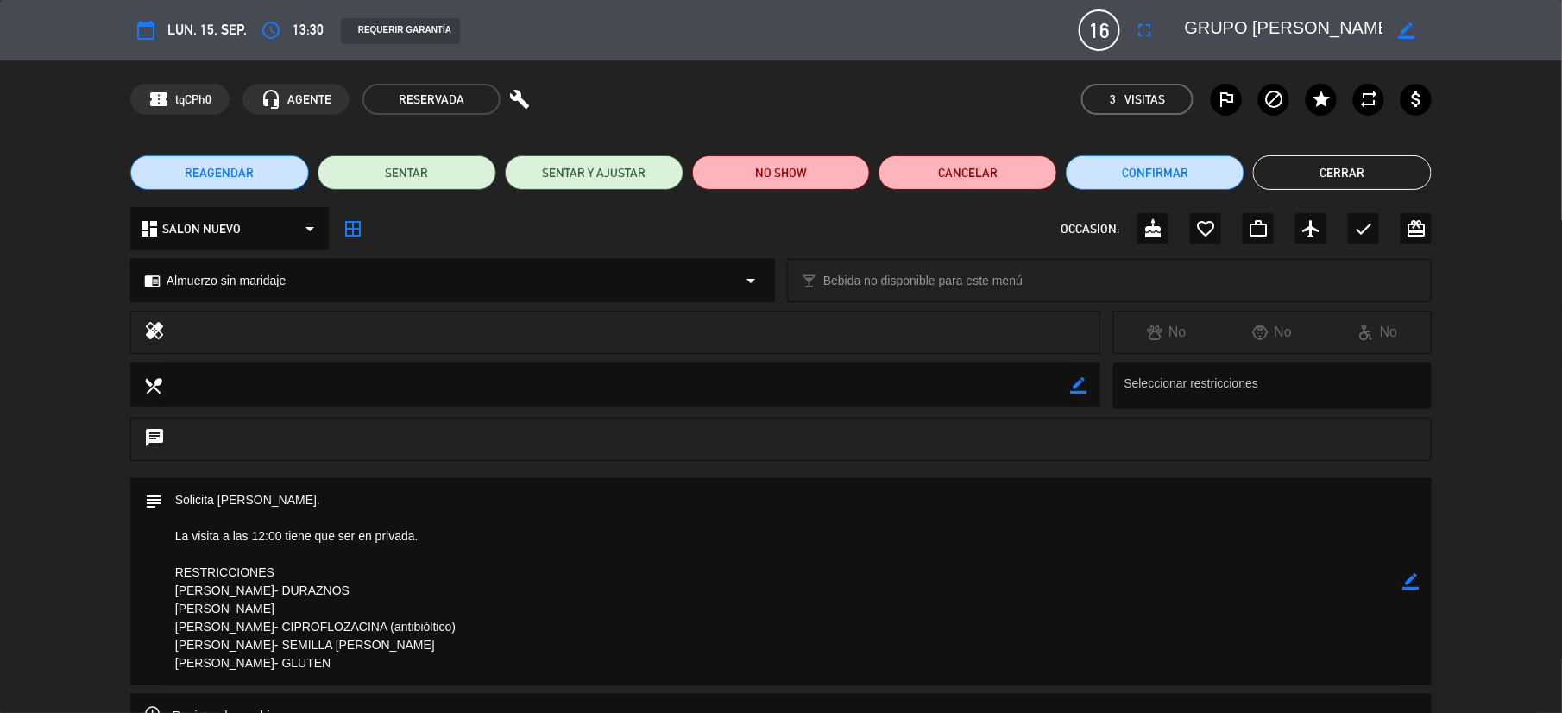
click at [1412, 180] on button "Cerrar" at bounding box center [1342, 172] width 179 height 35
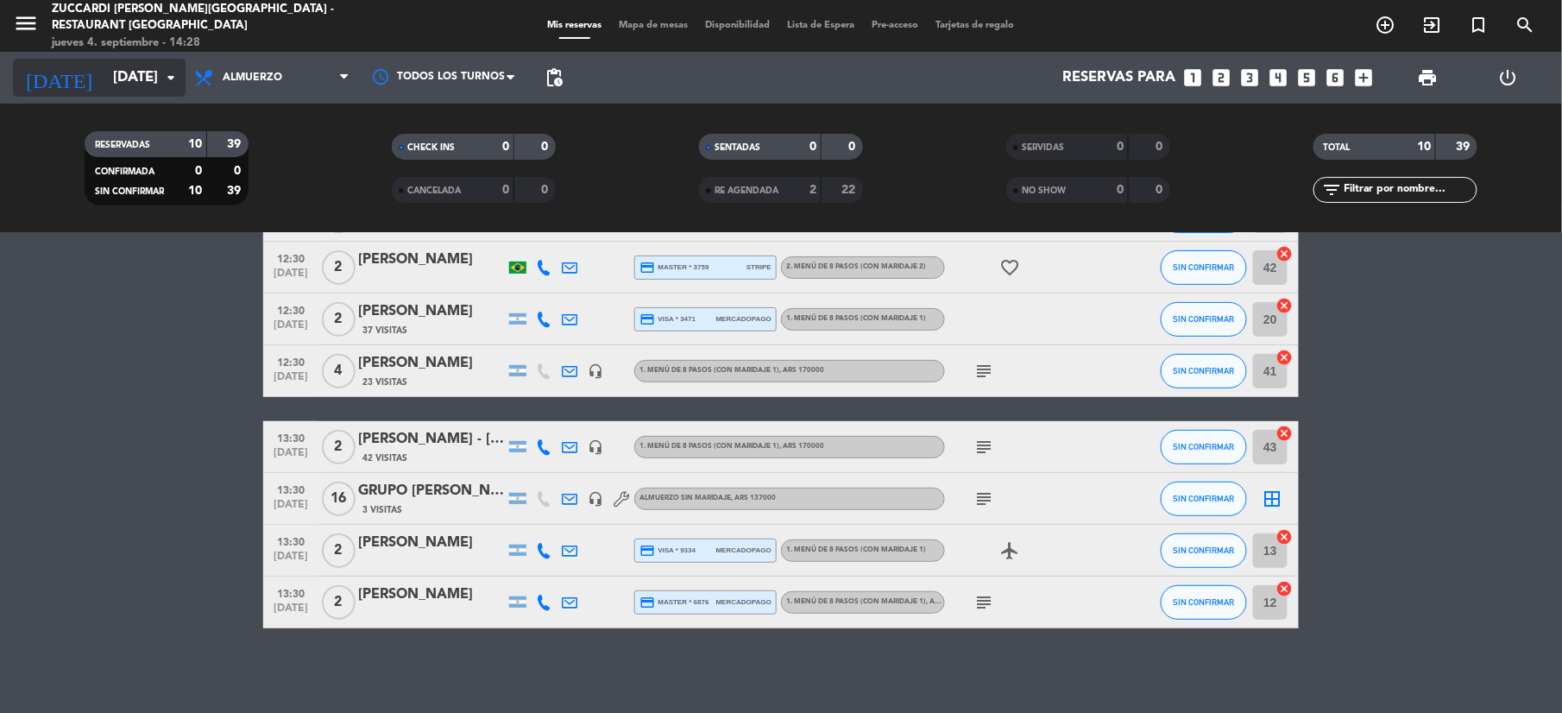
click at [136, 81] on input "[DATE]" at bounding box center [197, 78] width 186 height 34
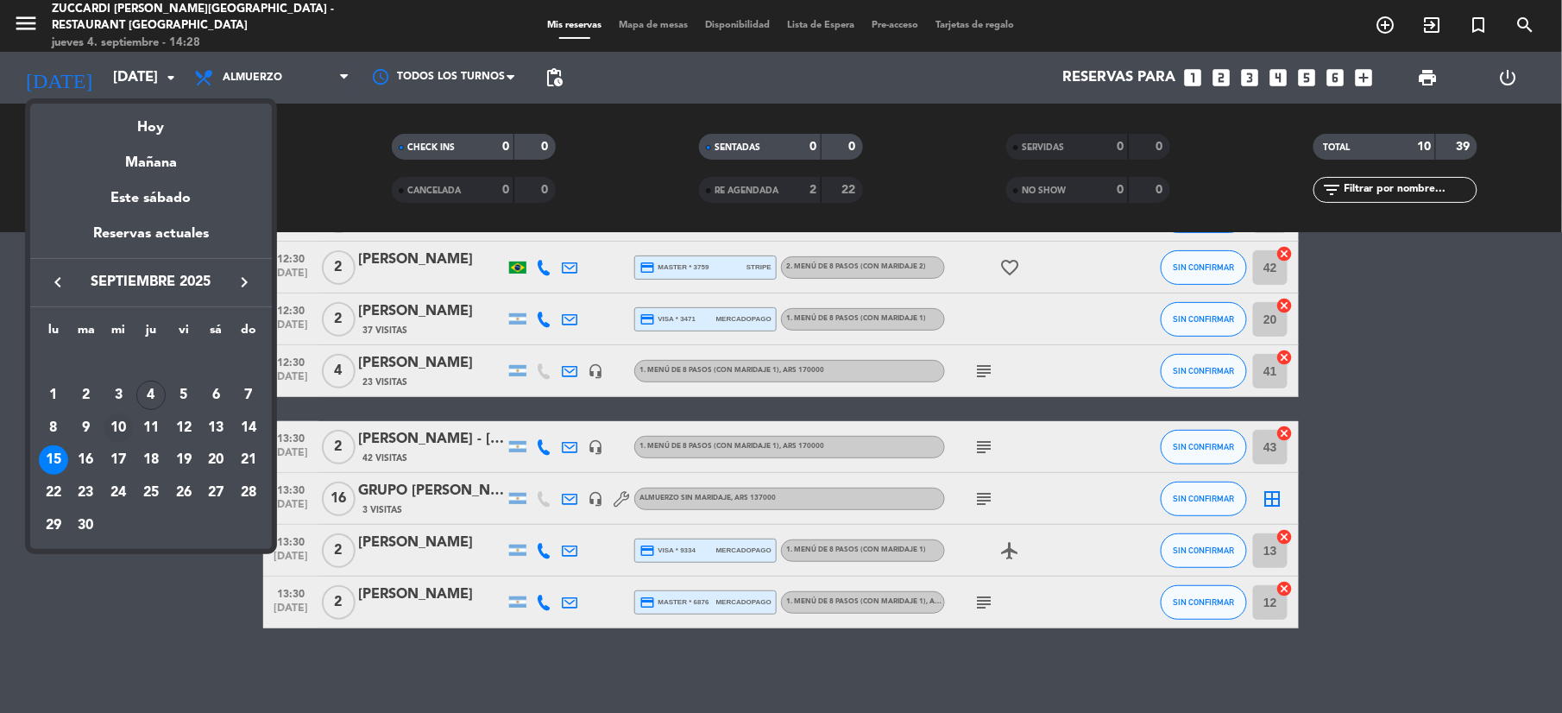
click at [110, 425] on div "10" at bounding box center [118, 427] width 29 height 29
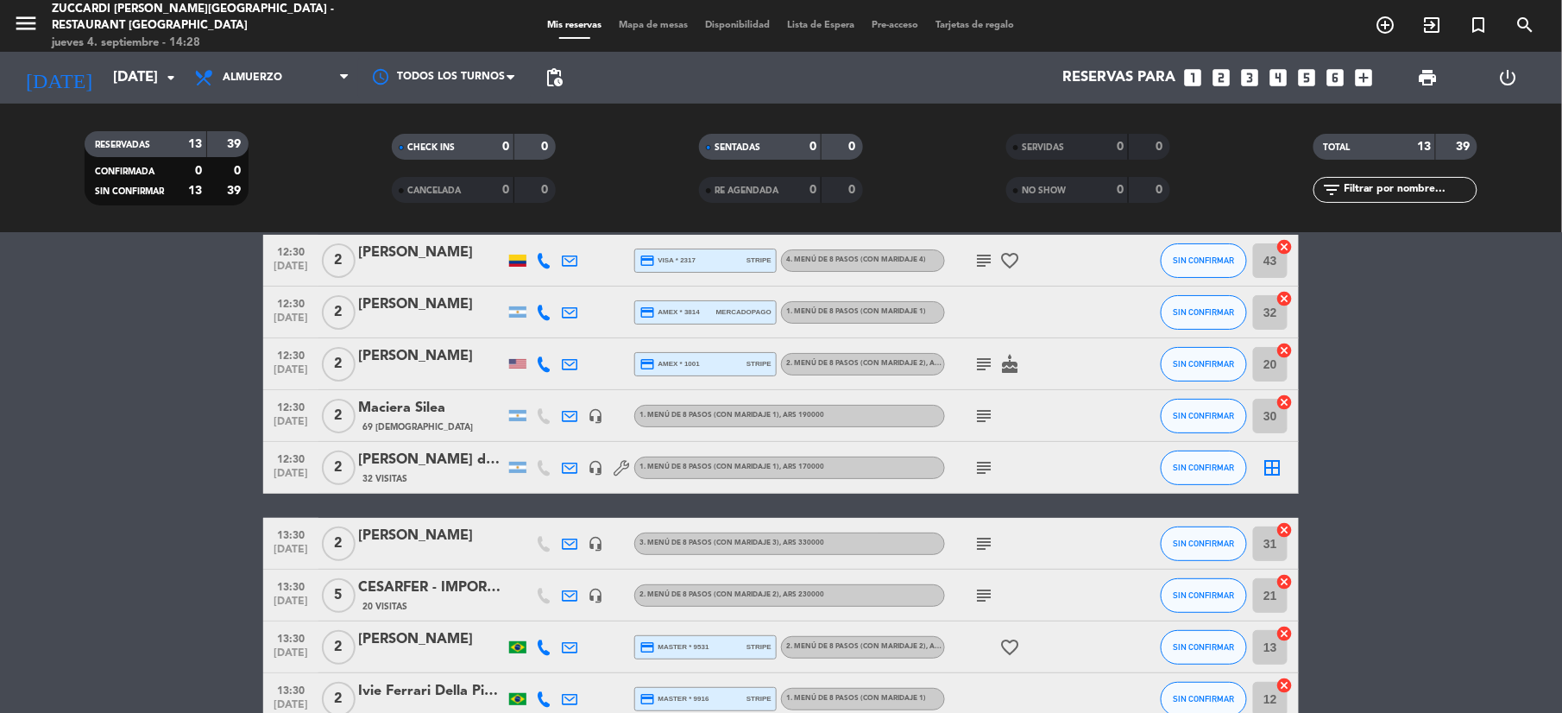
scroll to position [115, 0]
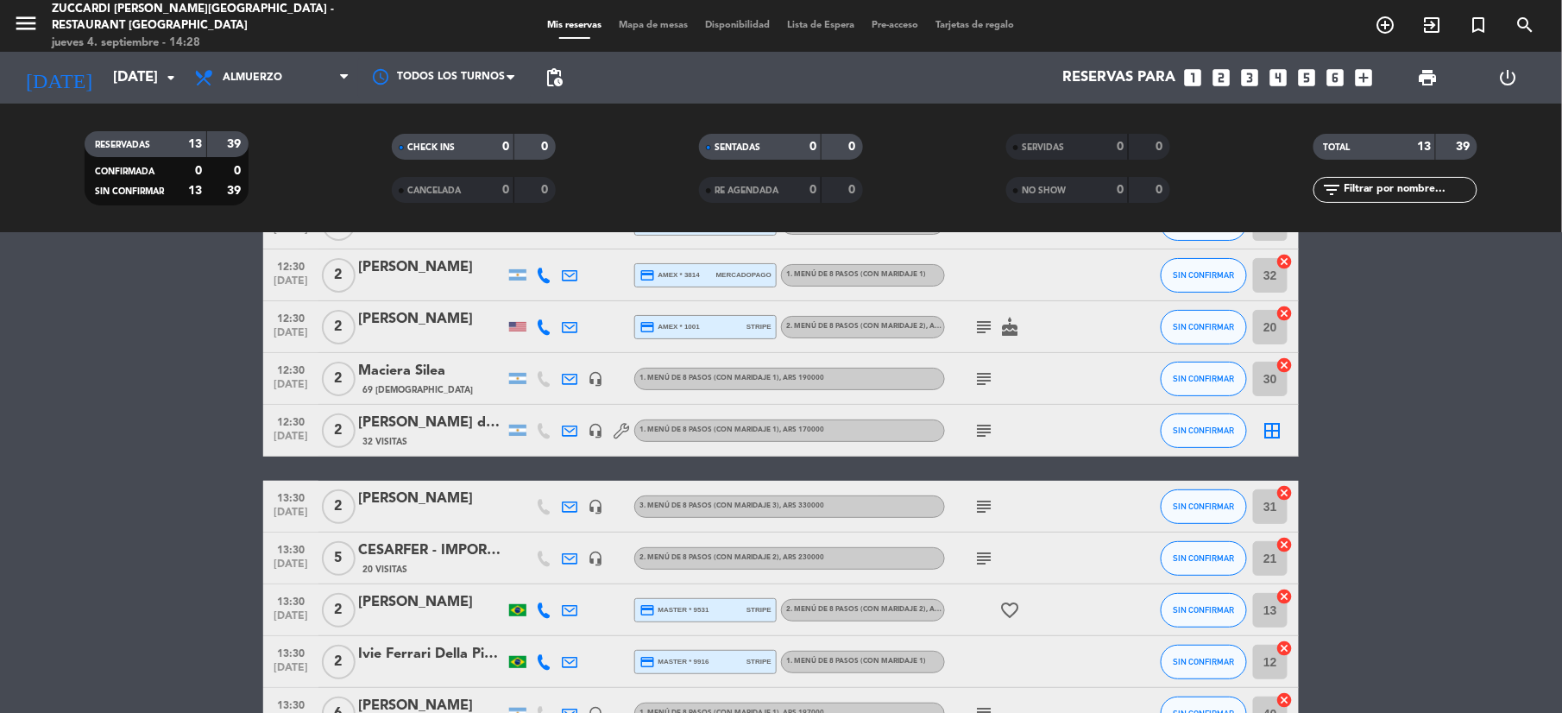
click at [402, 563] on span "20 Visitas" at bounding box center [384, 570] width 45 height 14
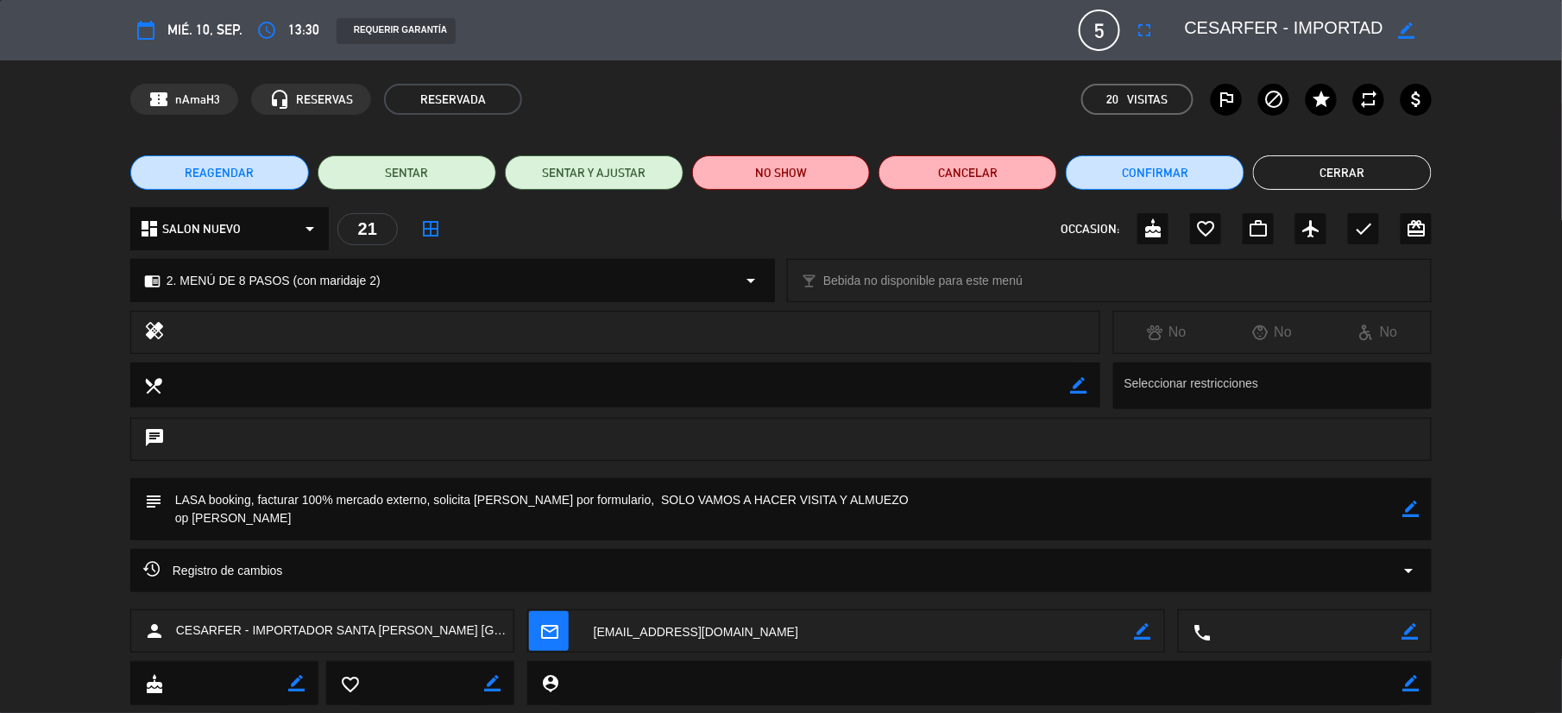
click at [1324, 177] on button "Cerrar" at bounding box center [1342, 172] width 179 height 35
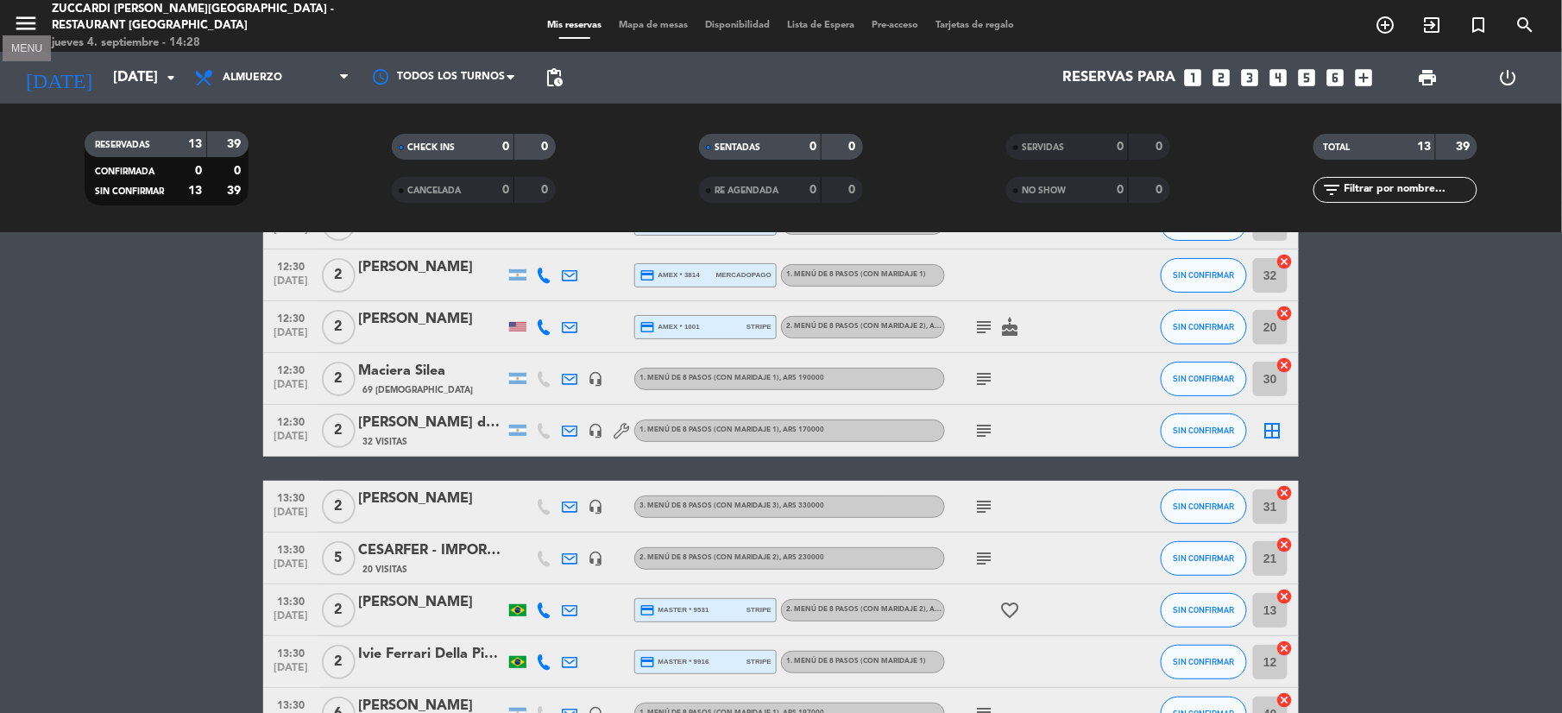
click at [26, 22] on icon "menu" at bounding box center [26, 23] width 26 height 26
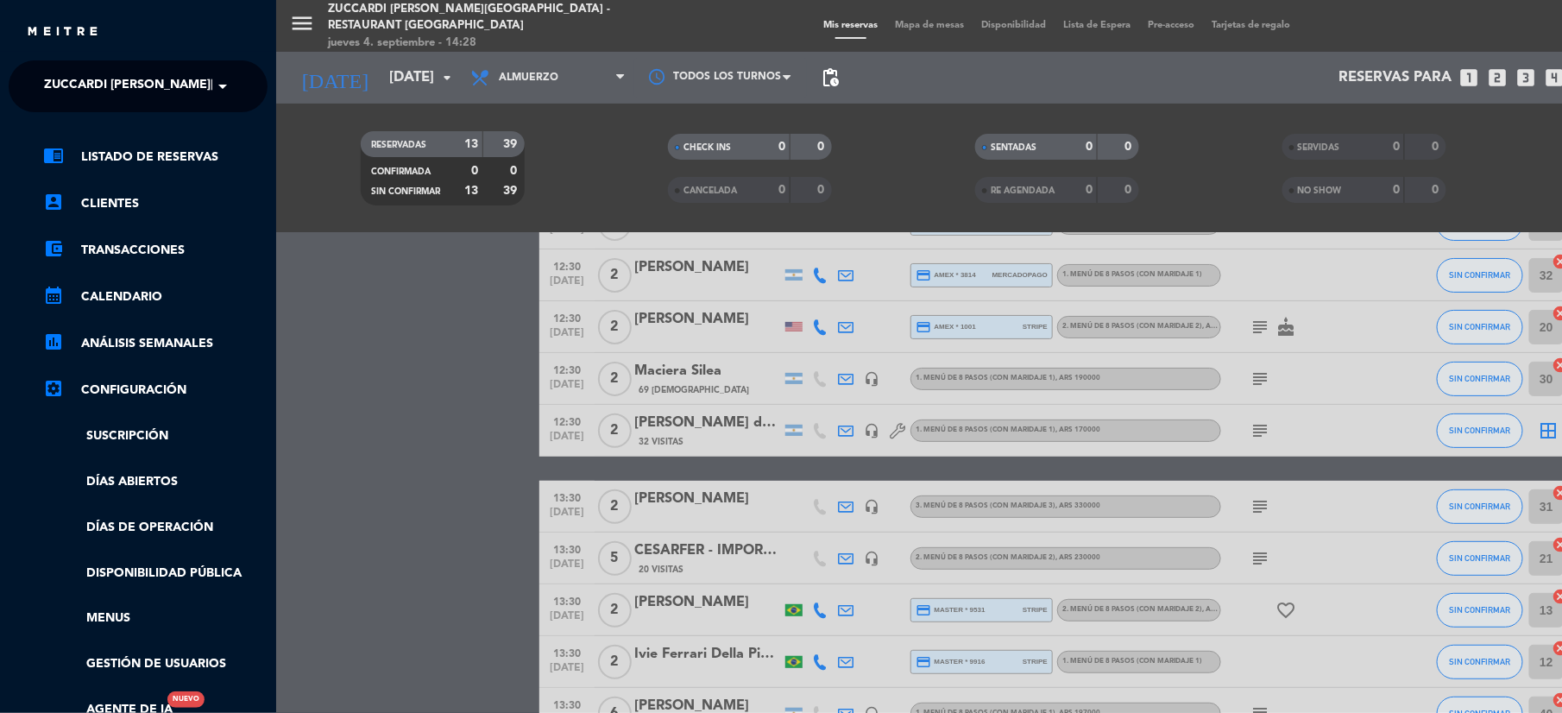
click at [228, 83] on span at bounding box center [226, 86] width 29 height 36
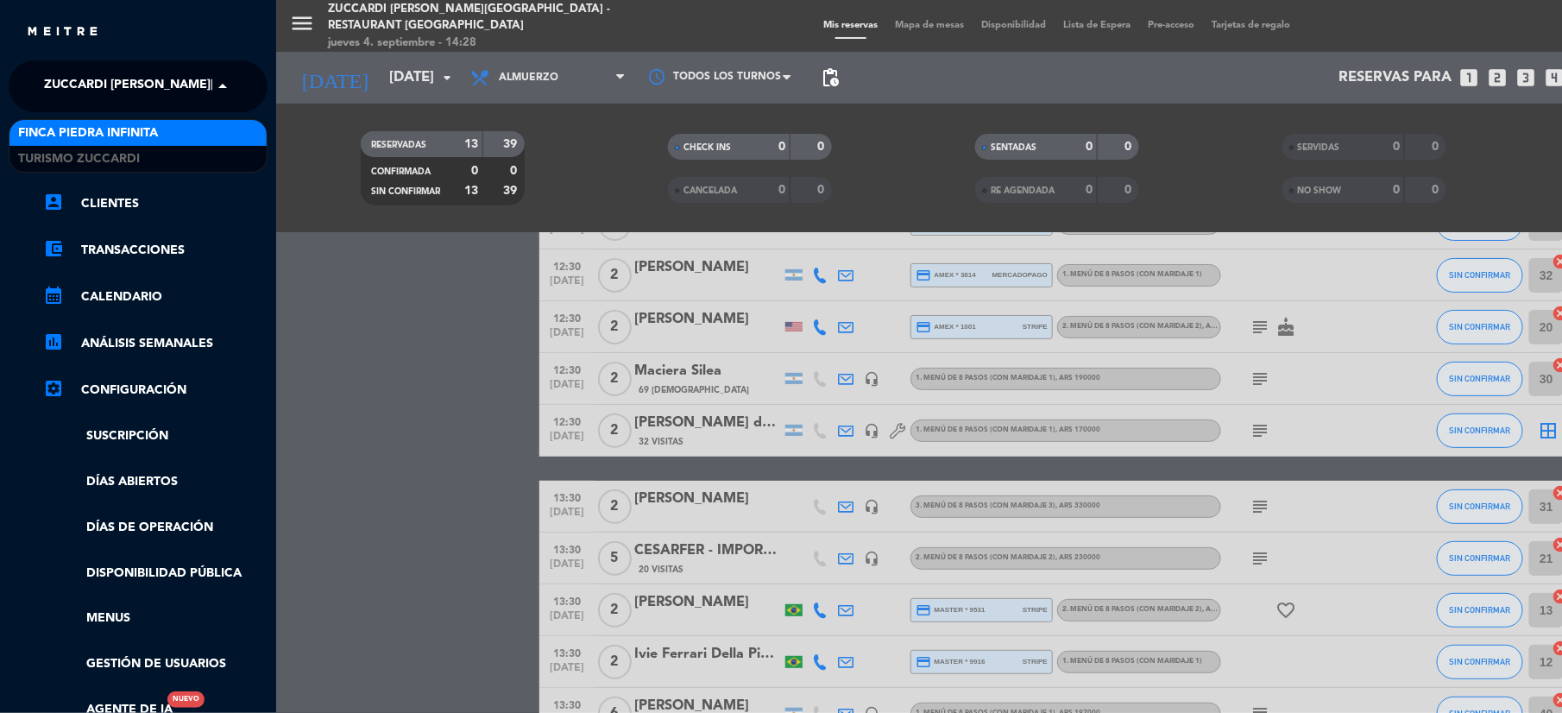
click at [218, 124] on div "Finca Piedra Infinita" at bounding box center [137, 133] width 257 height 26
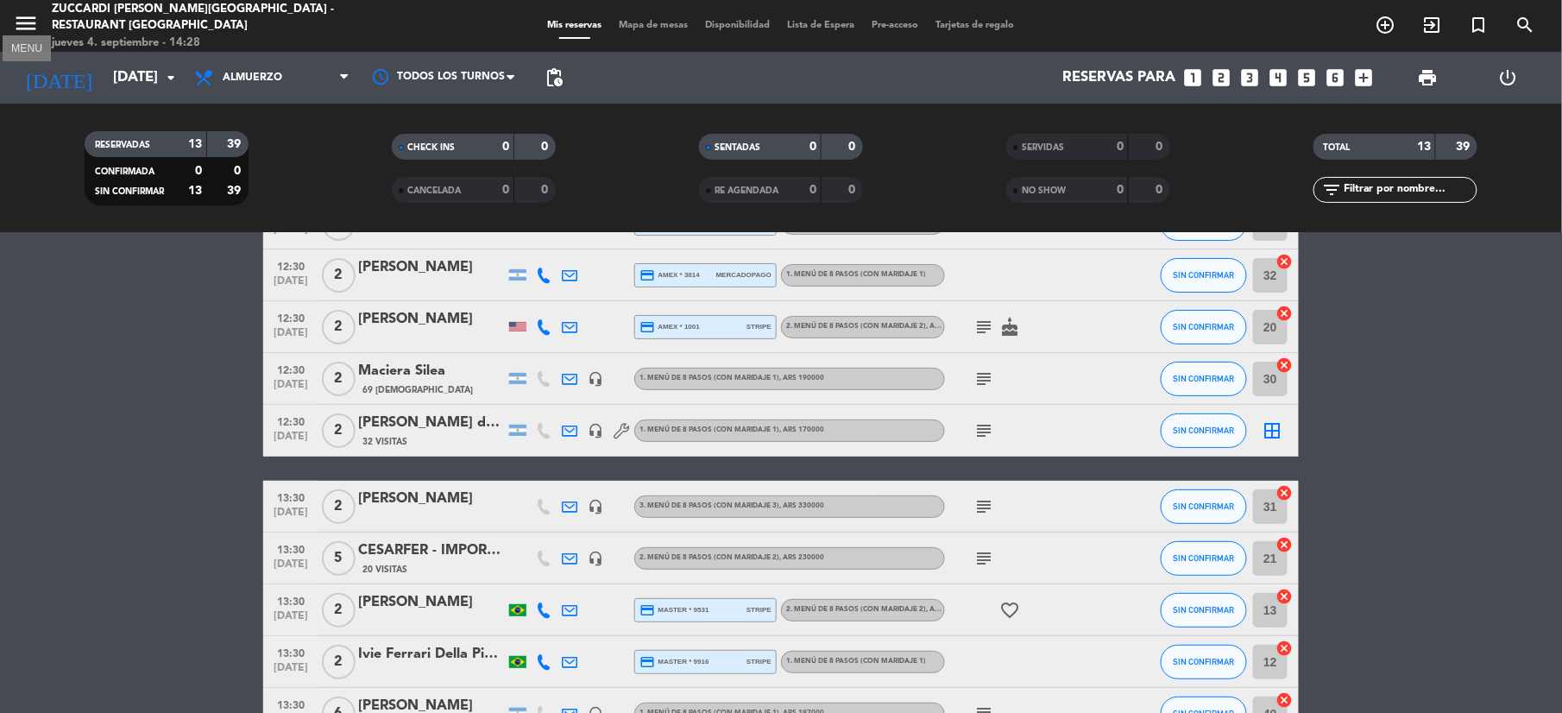
click at [16, 22] on icon "menu" at bounding box center [26, 23] width 26 height 26
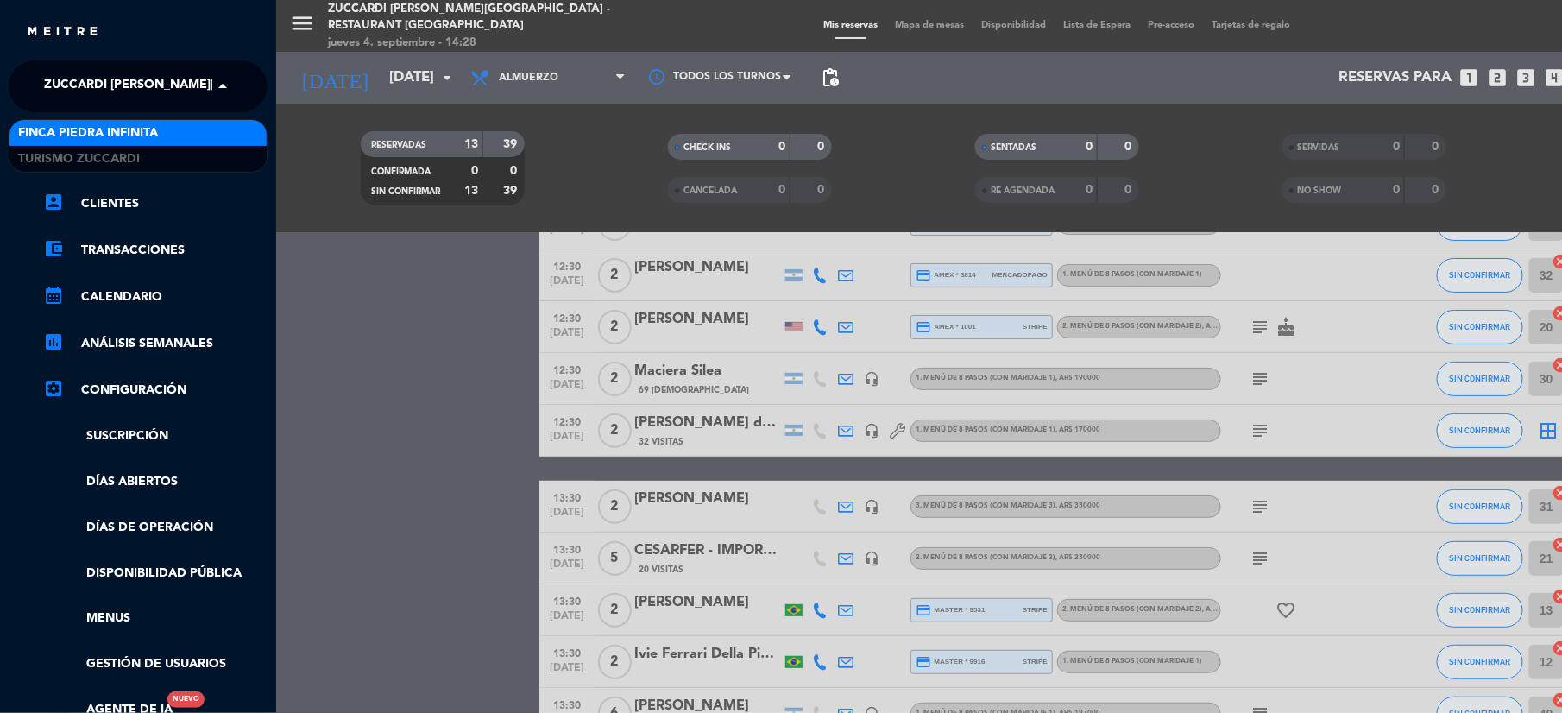
click at [190, 88] on span "Zuccardi [PERSON_NAME][GEOGRAPHIC_DATA] - Restaurant [GEOGRAPHIC_DATA]" at bounding box center [301, 86] width 514 height 36
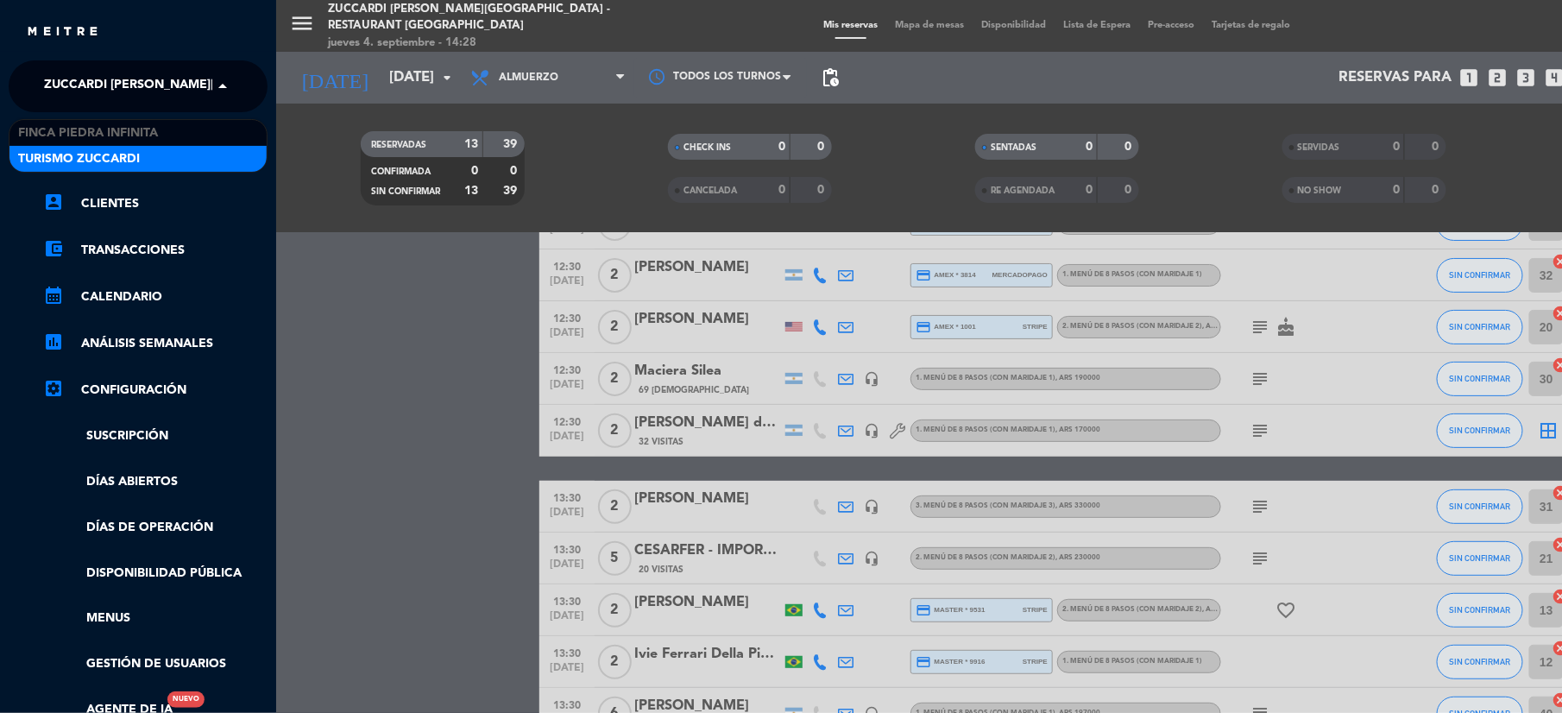
click at [198, 147] on div "Turismo Zuccardi" at bounding box center [137, 159] width 257 height 26
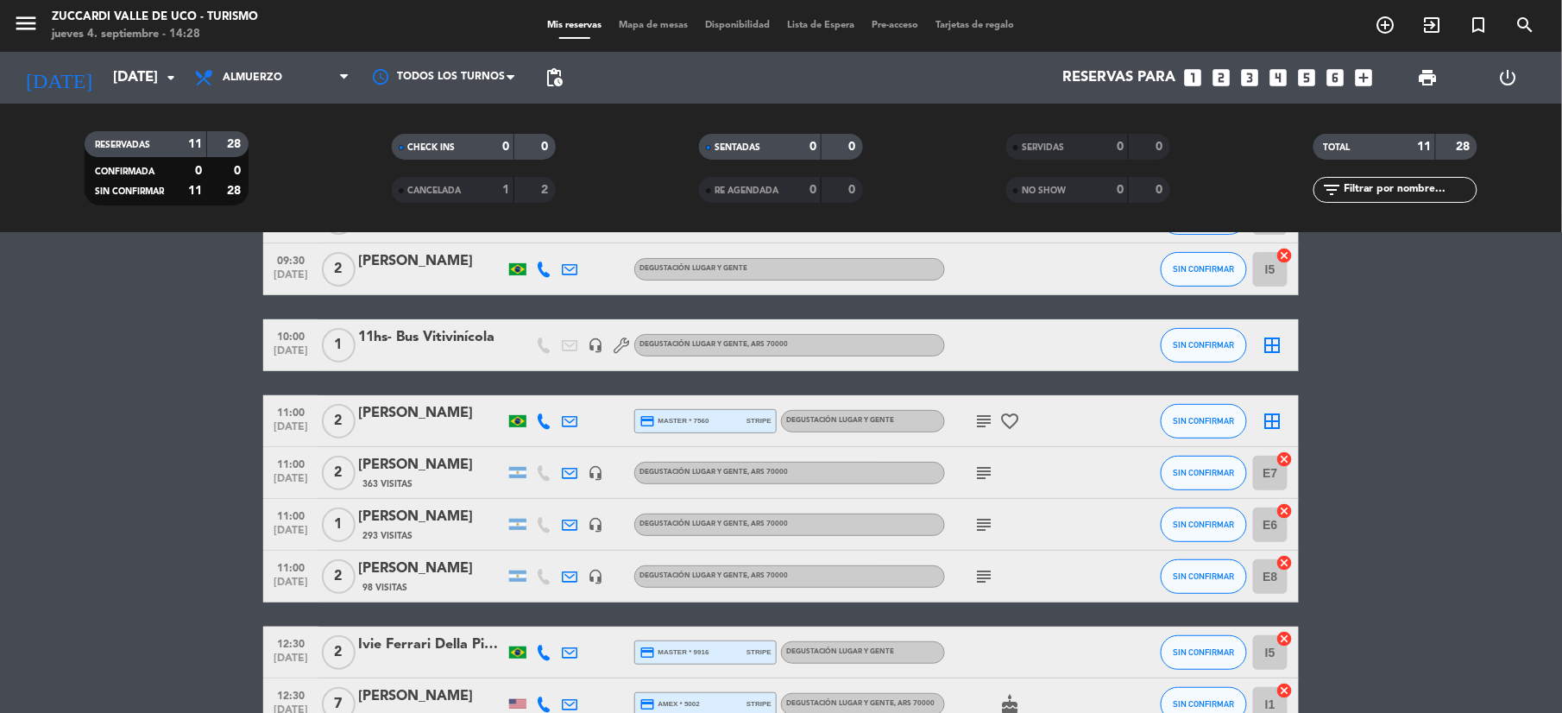
scroll to position [0, 0]
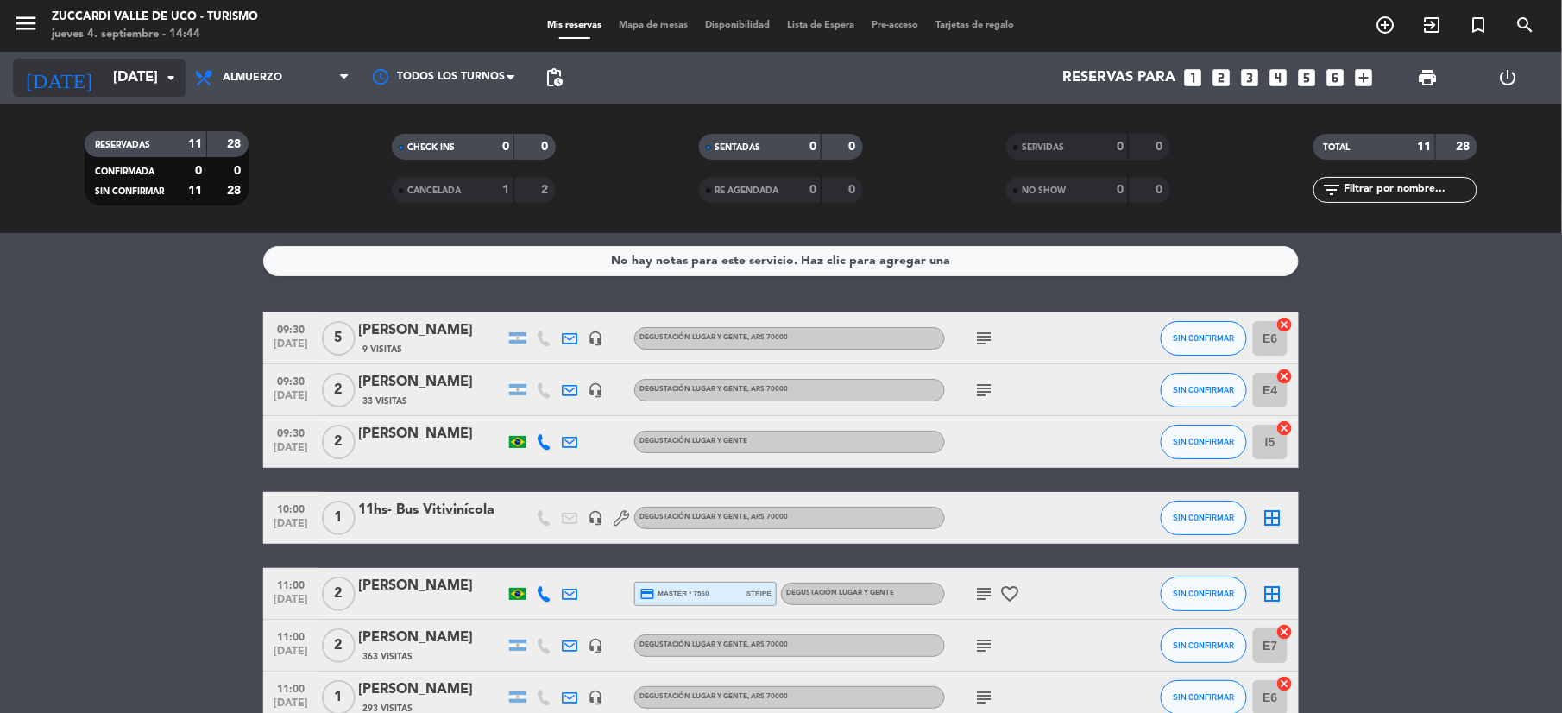
click at [135, 85] on input "[DATE]" at bounding box center [197, 78] width 186 height 34
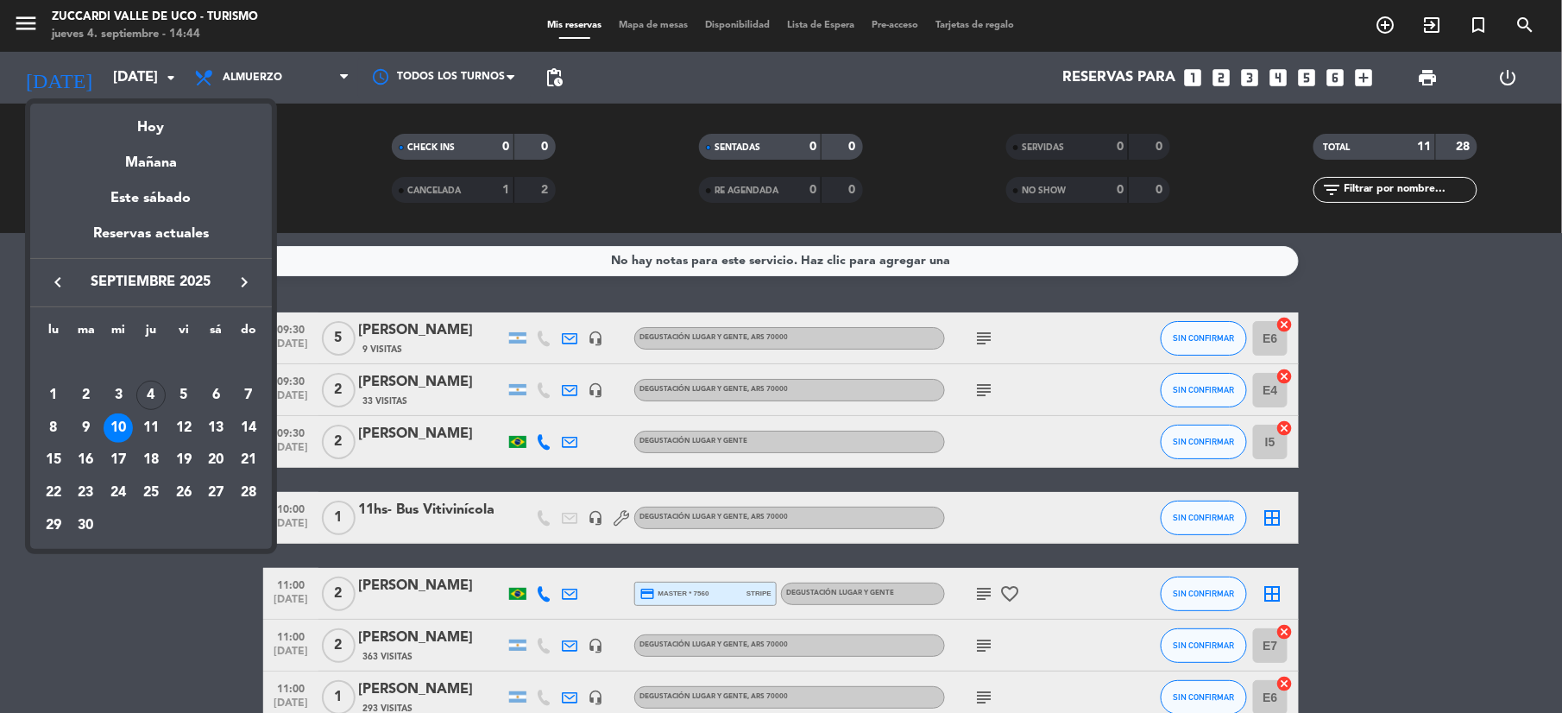
click at [246, 281] on icon "keyboard_arrow_right" at bounding box center [244, 282] width 21 height 21
click at [209, 400] on div "4" at bounding box center [215, 395] width 29 height 29
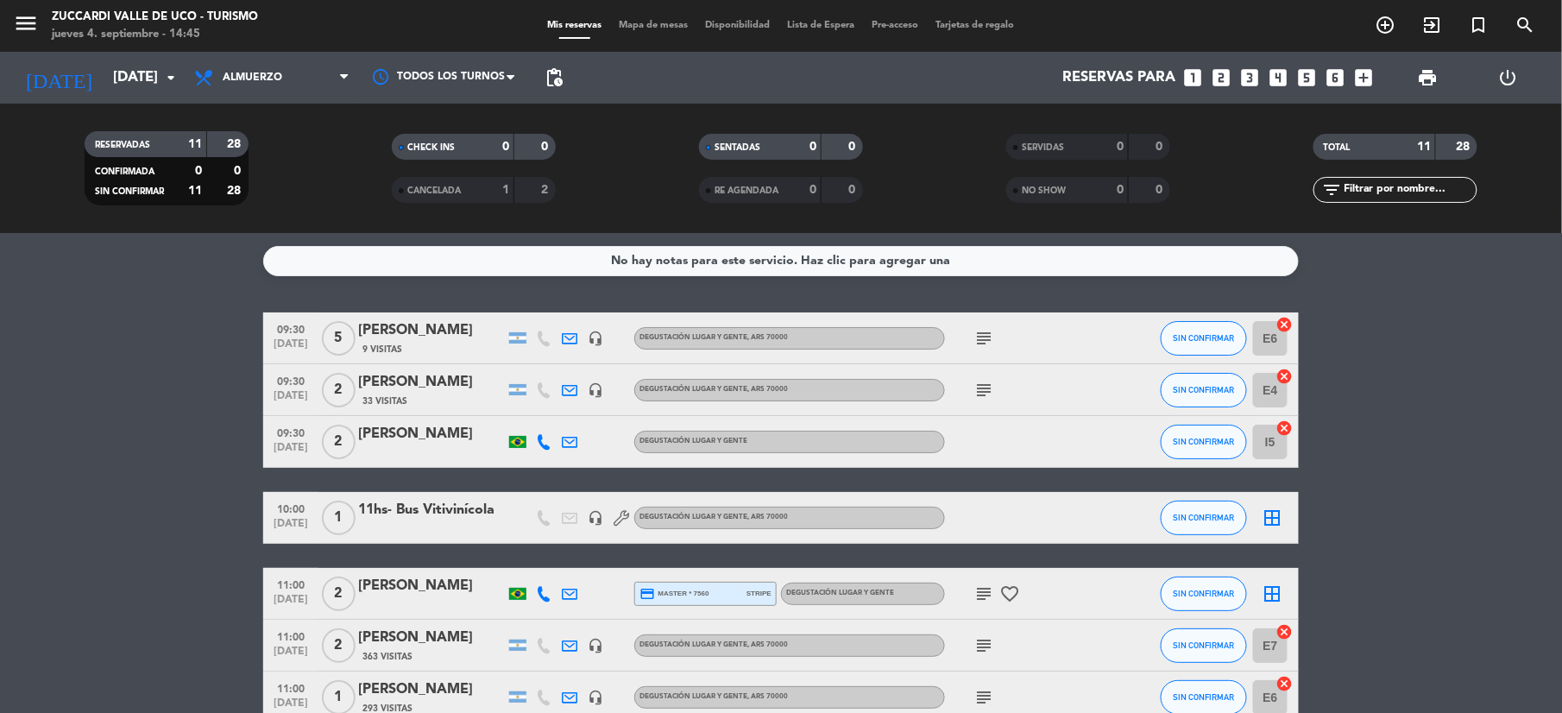
type input "[DATE]"
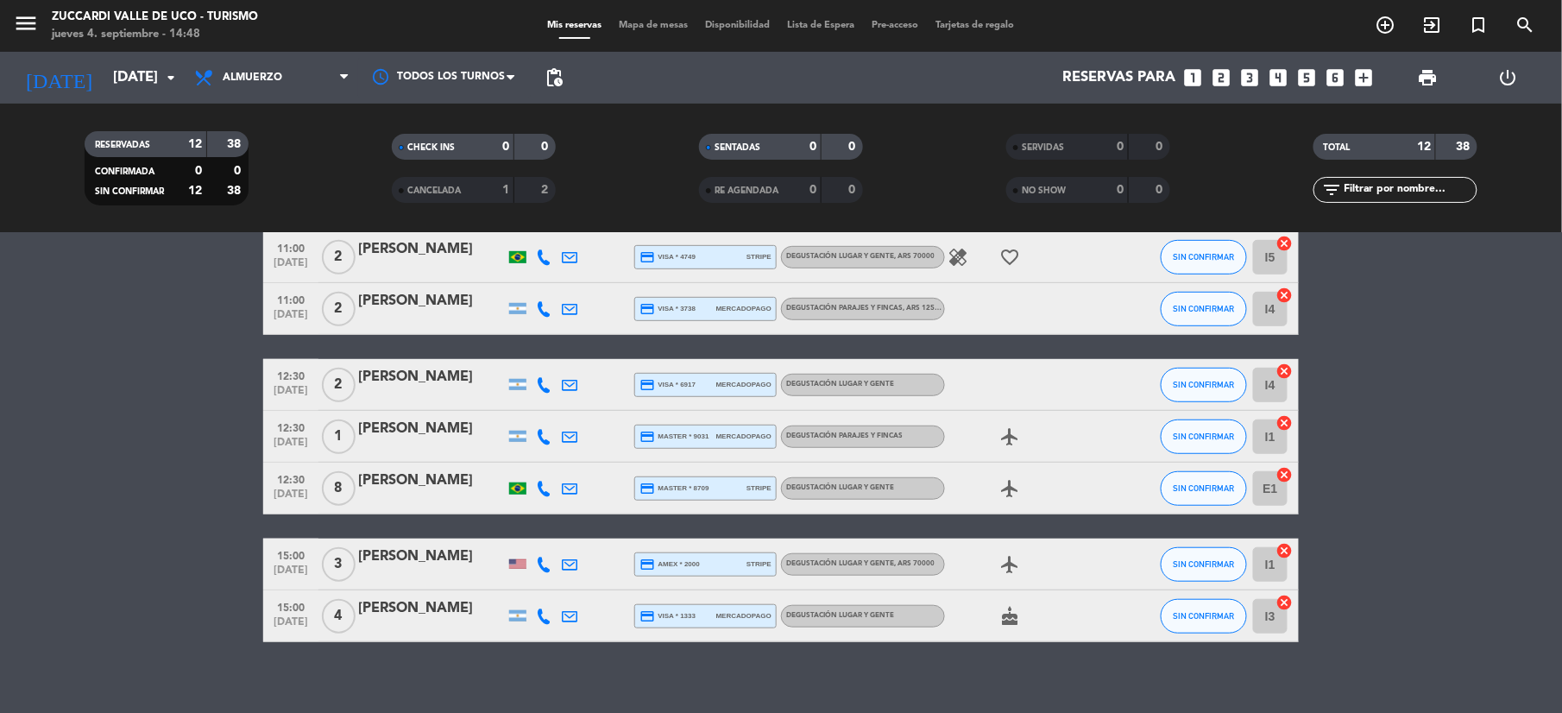
scroll to position [378, 0]
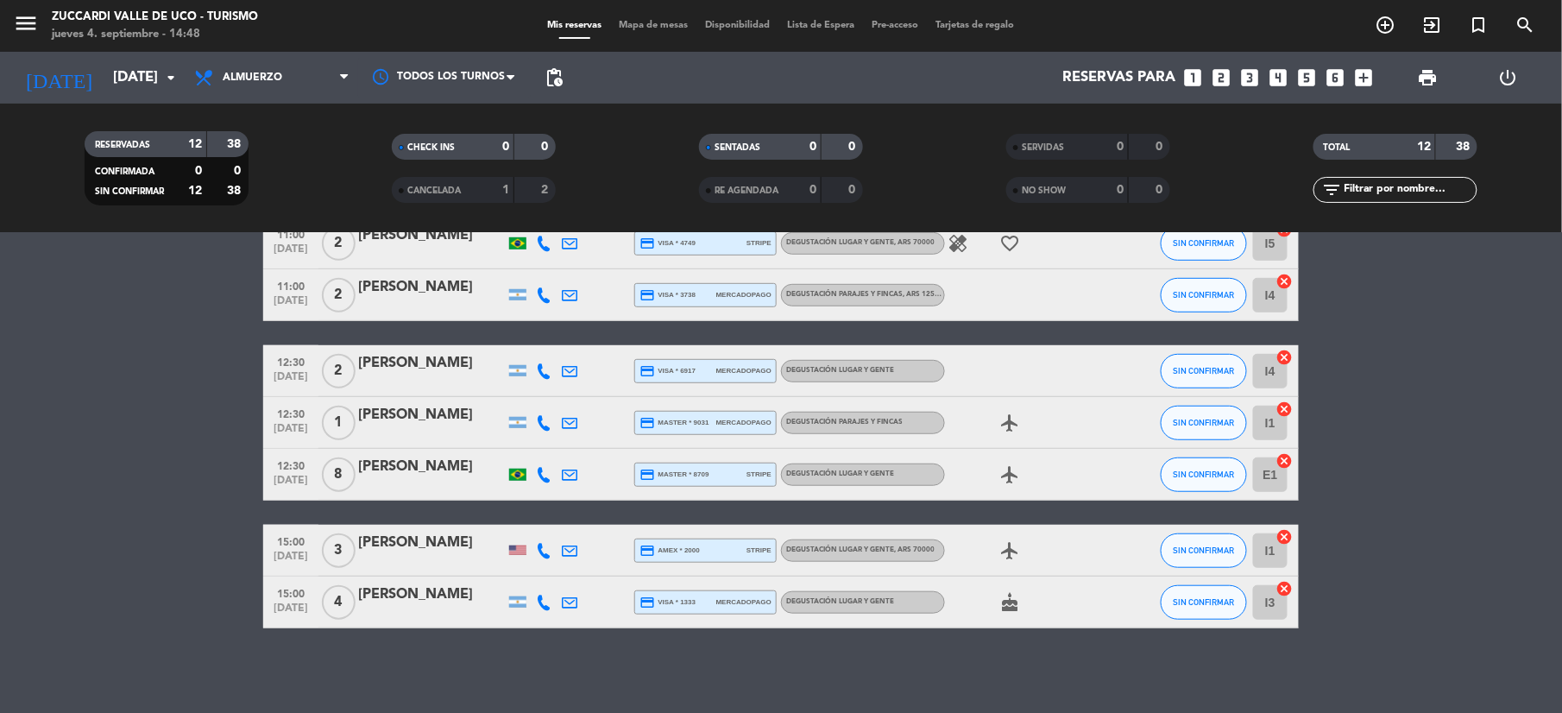
click at [388, 547] on div "[PERSON_NAME]" at bounding box center [431, 543] width 147 height 22
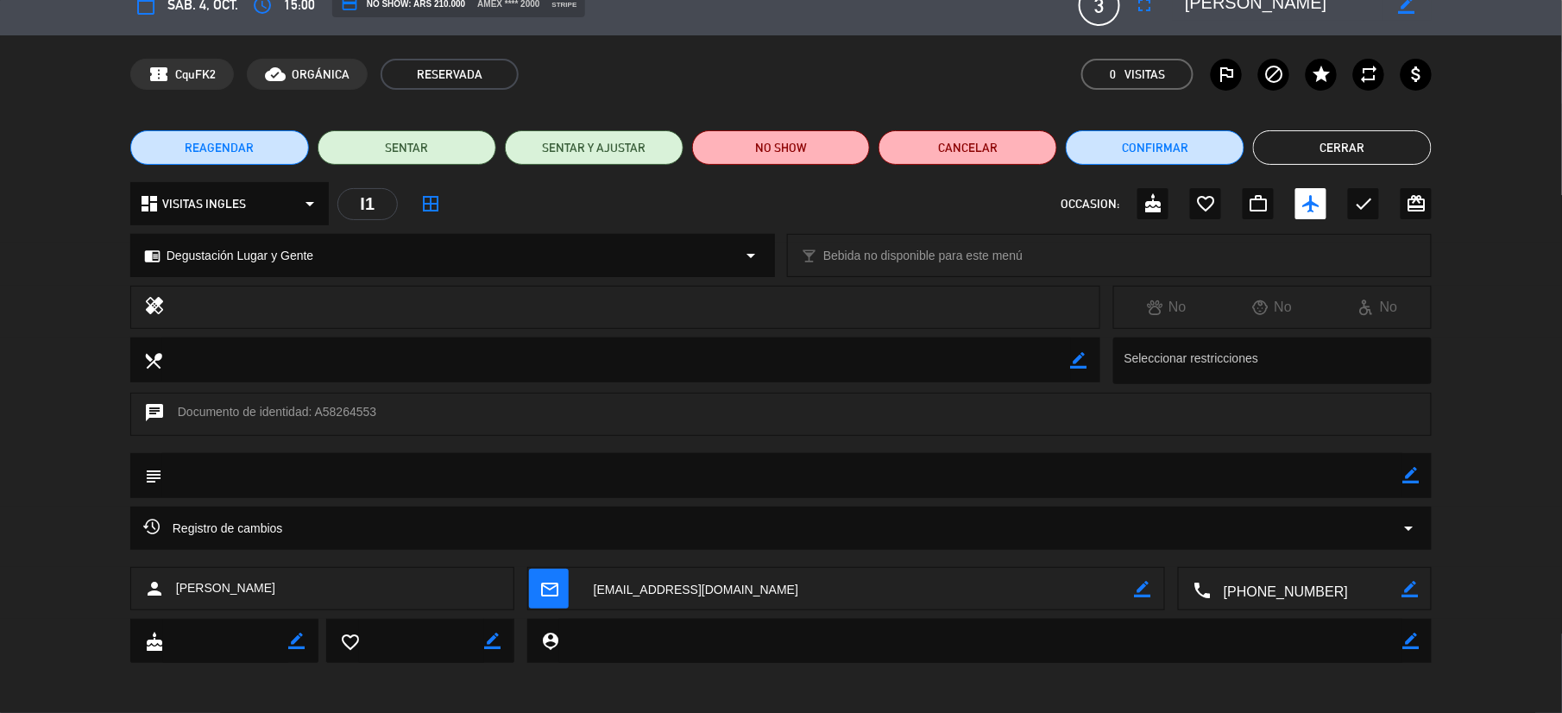
scroll to position [0, 0]
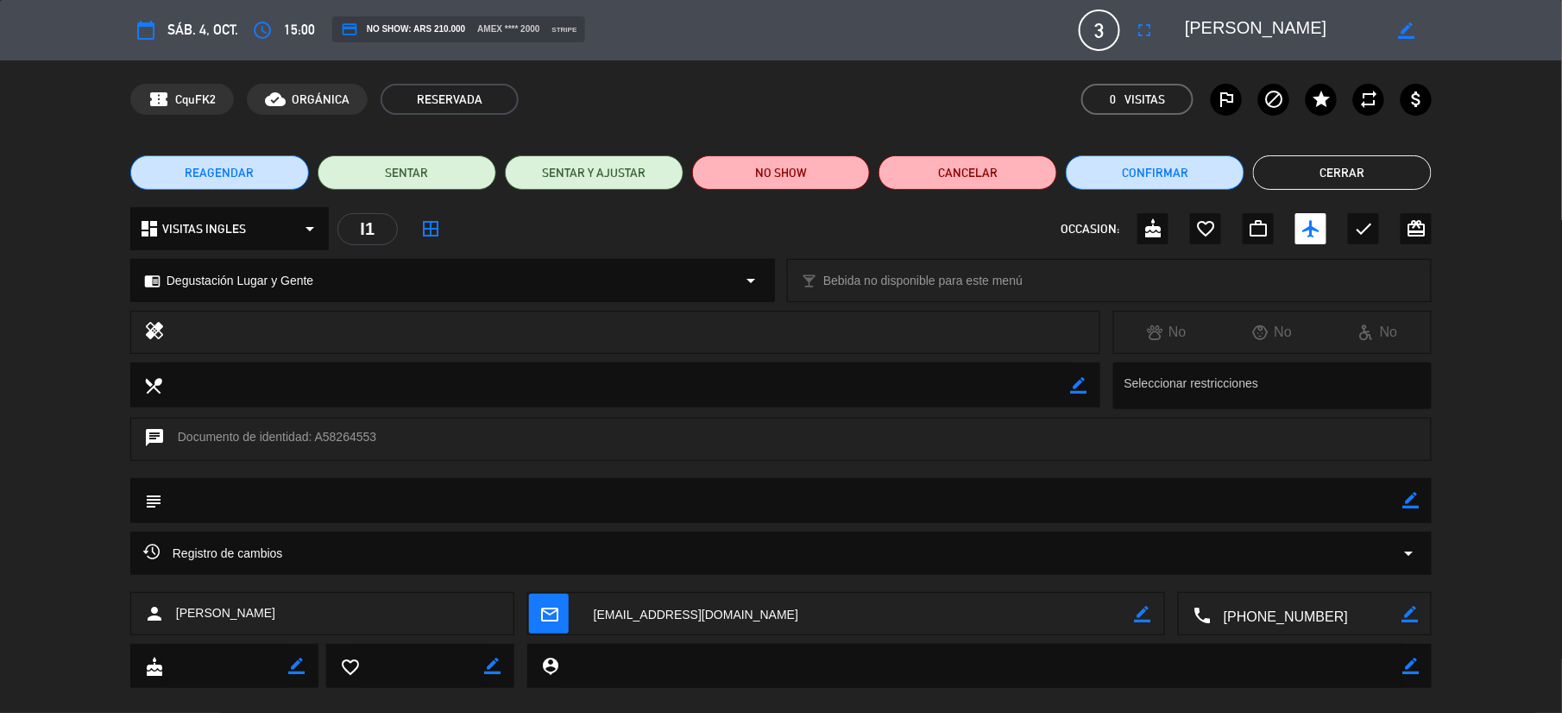
click at [1390, 173] on button "Cerrar" at bounding box center [1342, 172] width 179 height 35
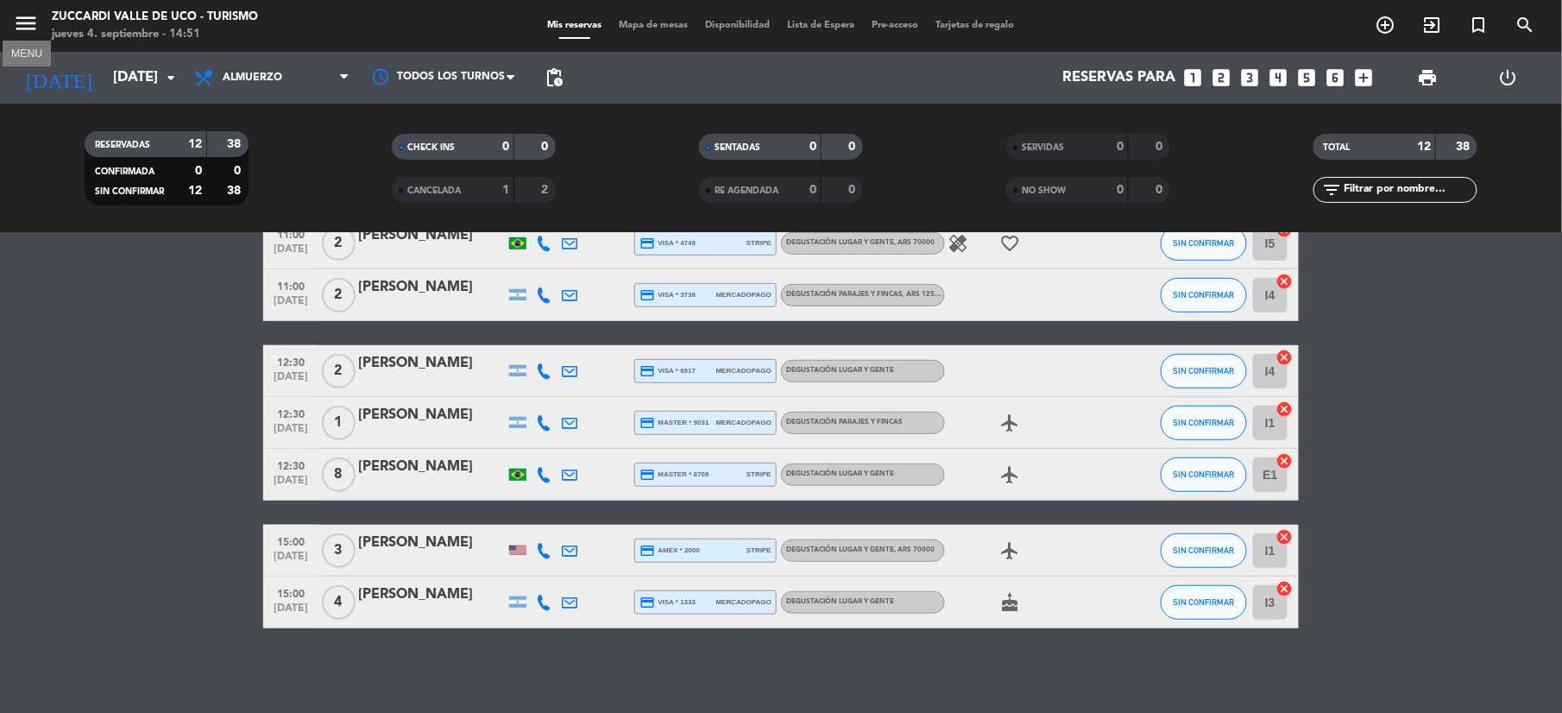
click at [28, 25] on icon "menu" at bounding box center [26, 23] width 26 height 26
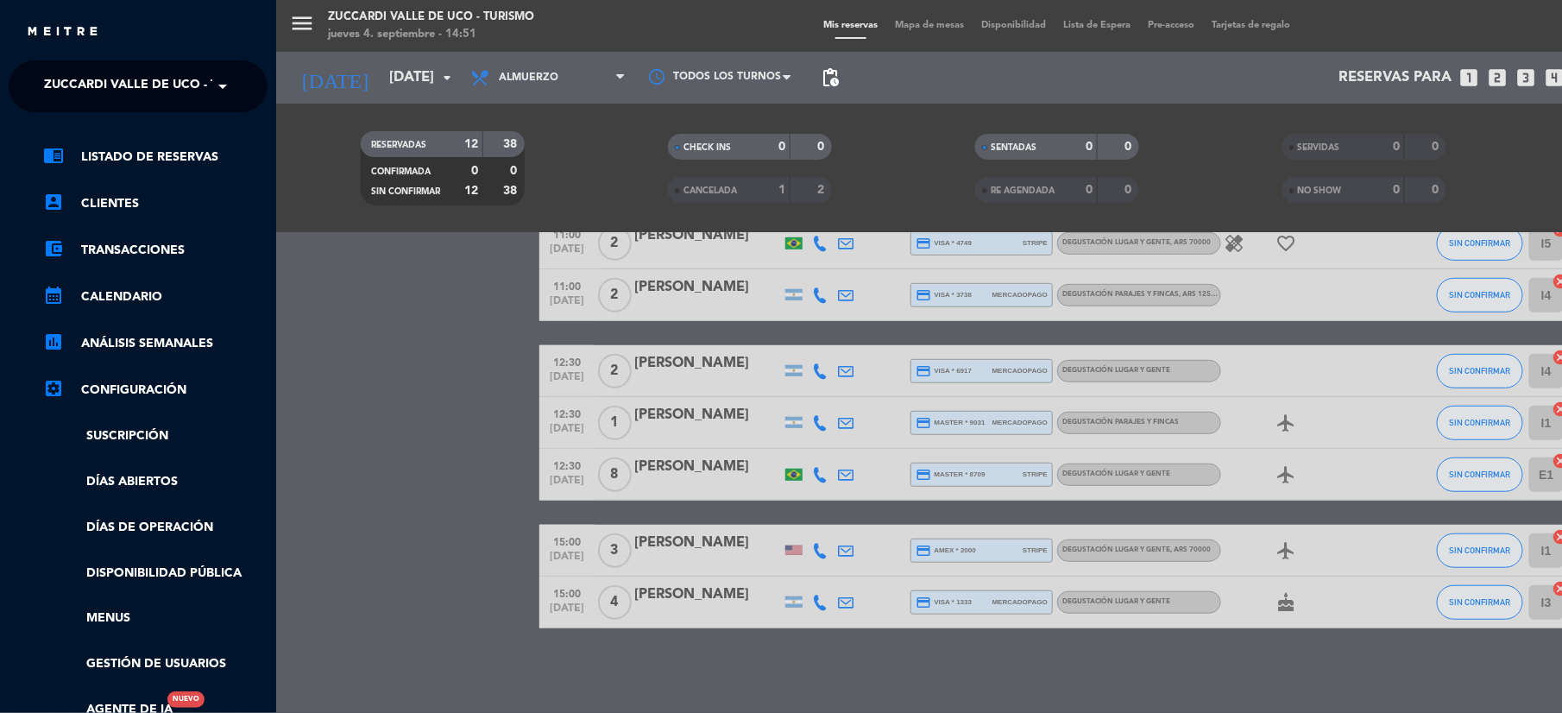
click at [221, 90] on span at bounding box center [226, 86] width 29 height 36
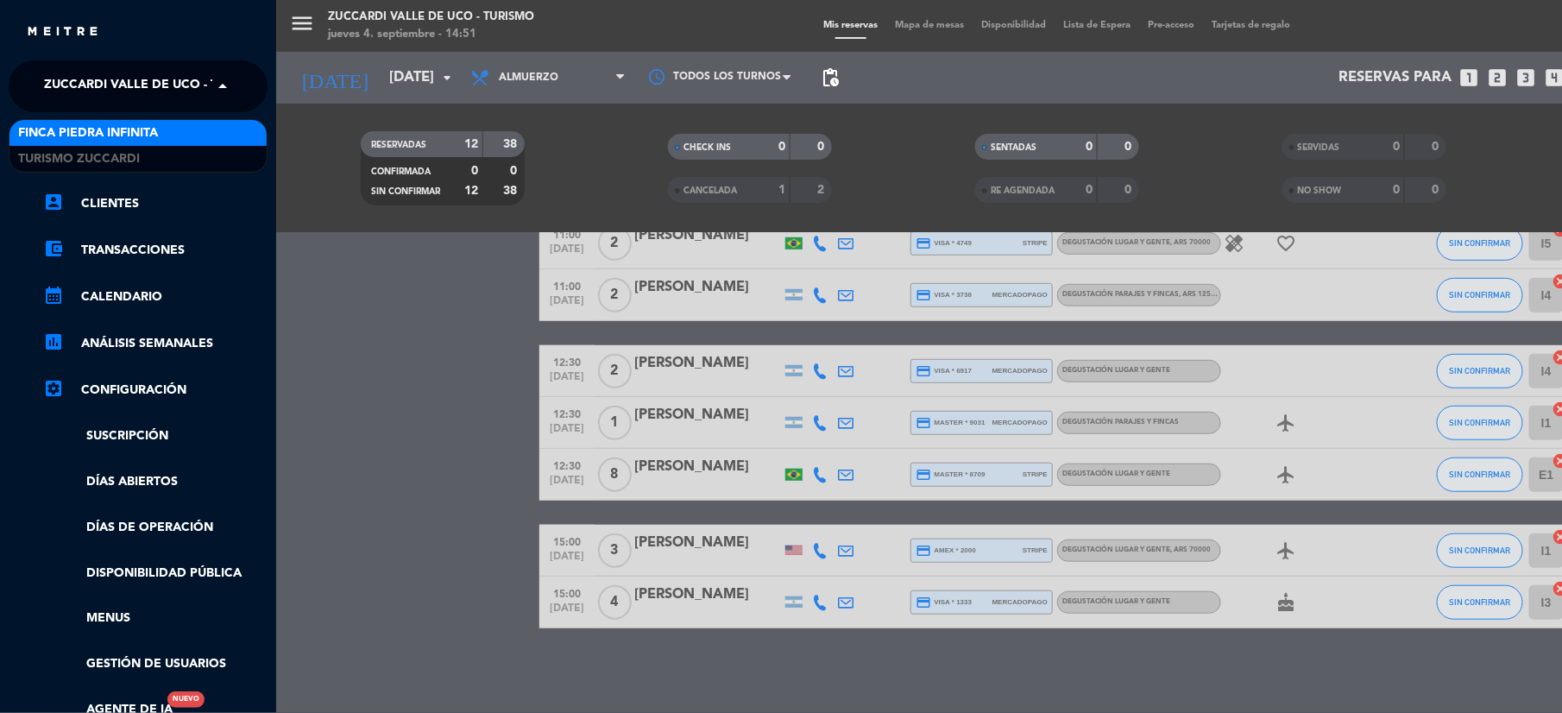
click at [194, 139] on div "Finca Piedra Infinita" at bounding box center [137, 133] width 257 height 26
